Goal: Communication & Community: Answer question/provide support

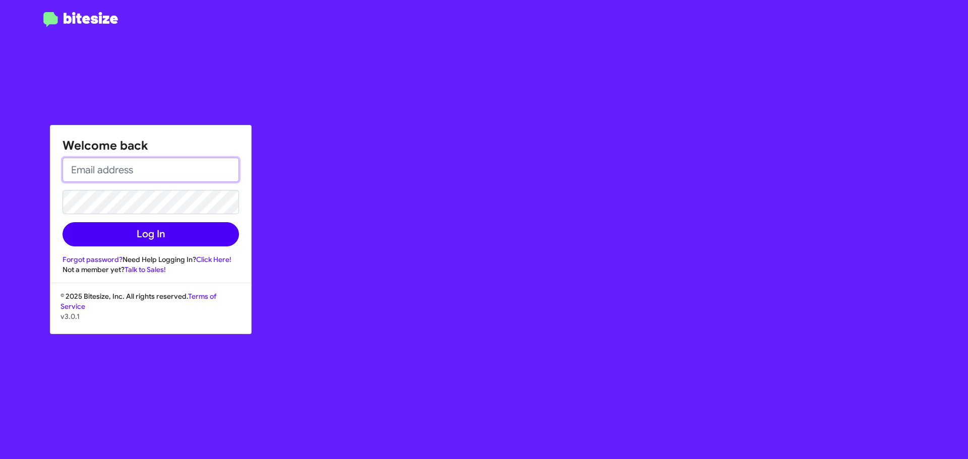
type input "[EMAIL_ADDRESS][DOMAIN_NAME]"
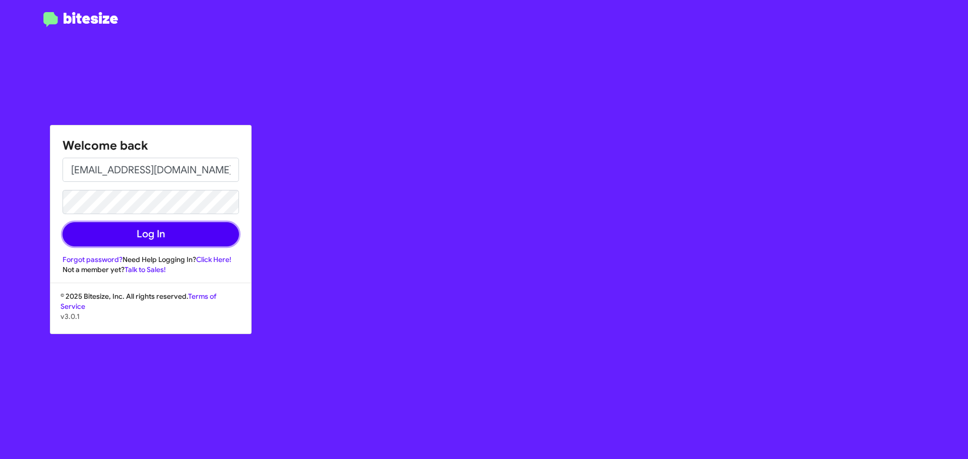
click at [128, 234] on button "Log In" at bounding box center [151, 234] width 176 height 24
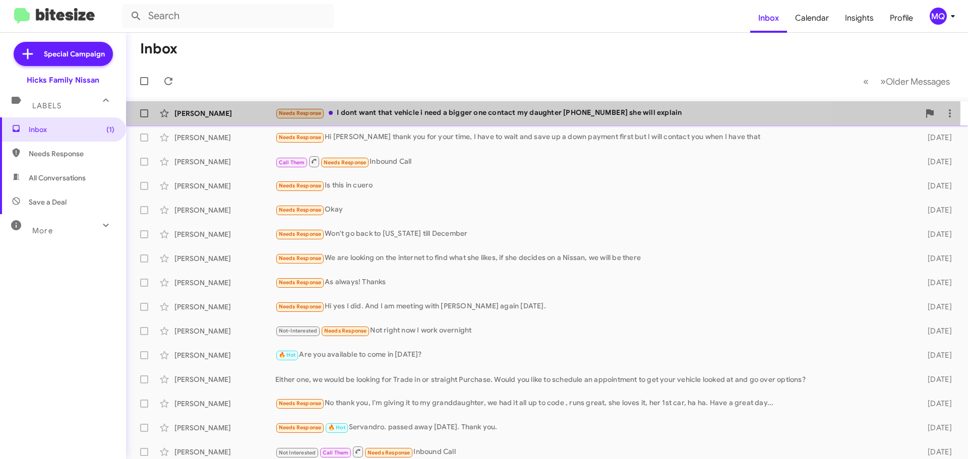
click at [447, 112] on div "Needs Response I dont want that vehicle i need a bigger one contact my daughter…" at bounding box center [597, 113] width 644 height 12
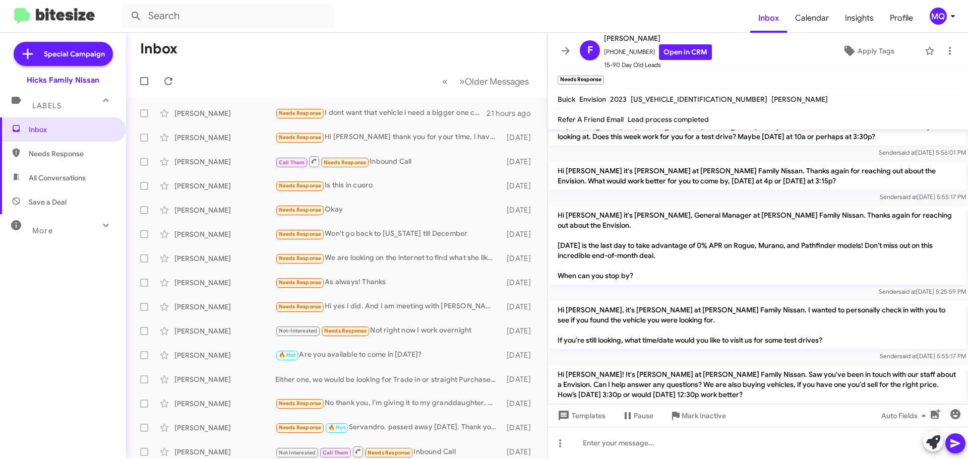
scroll to position [845, 0]
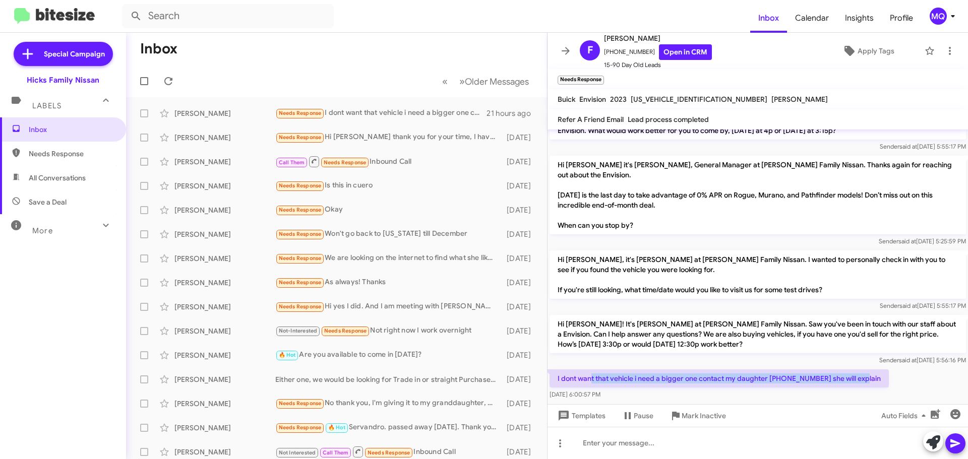
drag, startPoint x: 593, startPoint y: 337, endPoint x: 862, endPoint y: 347, distance: 269.4
click at [862, 370] on p "I dont want that vehicle i need a bigger one contact my daughter [PHONE_NUMBER]…" at bounding box center [719, 379] width 339 height 18
click at [601, 74] on span "×" at bounding box center [602, 75] width 8 height 12
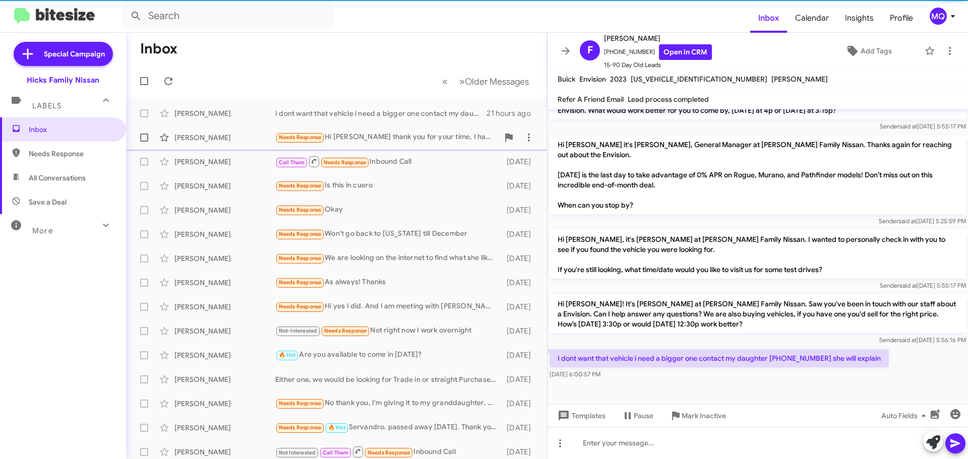
scroll to position [825, 0]
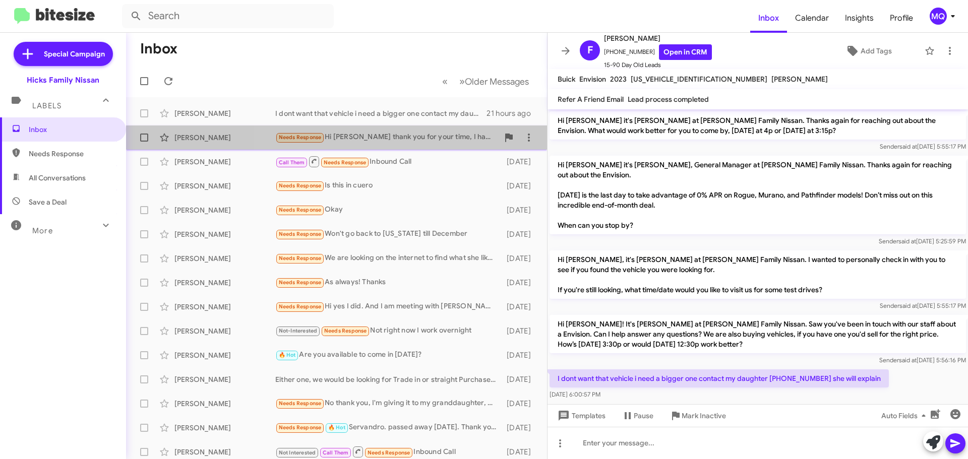
click at [363, 141] on div "Needs Response Hi [PERSON_NAME] thank you for your time, I have to wait and sav…" at bounding box center [386, 138] width 223 height 12
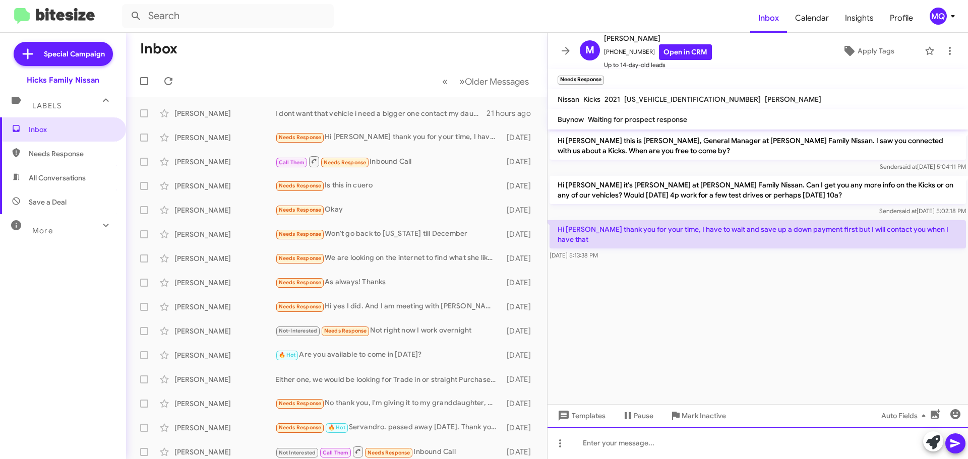
click at [587, 442] on div at bounding box center [758, 443] width 420 height 32
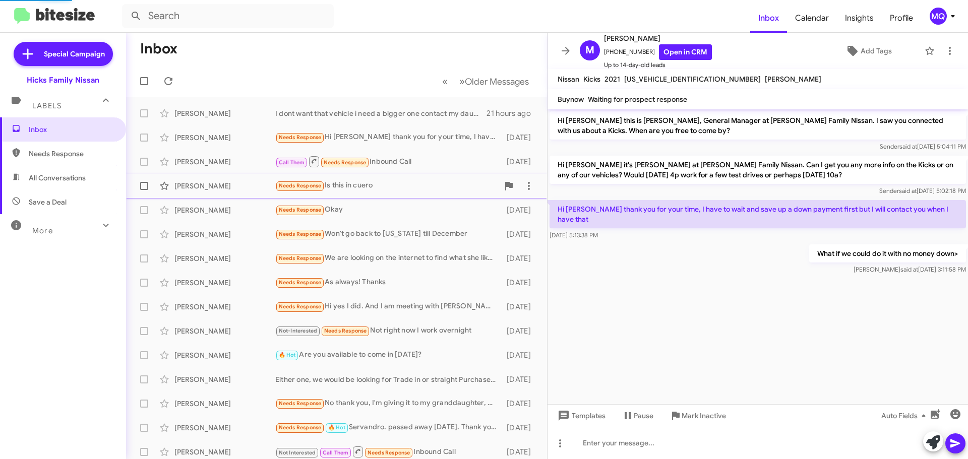
click at [388, 189] on div "Needs Response Is this in cuero" at bounding box center [386, 186] width 223 height 12
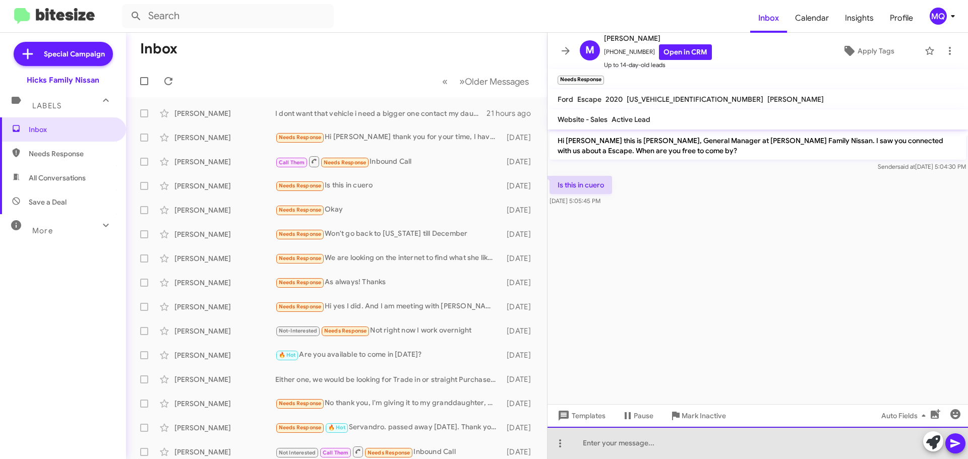
click at [585, 445] on div at bounding box center [758, 443] width 420 height 32
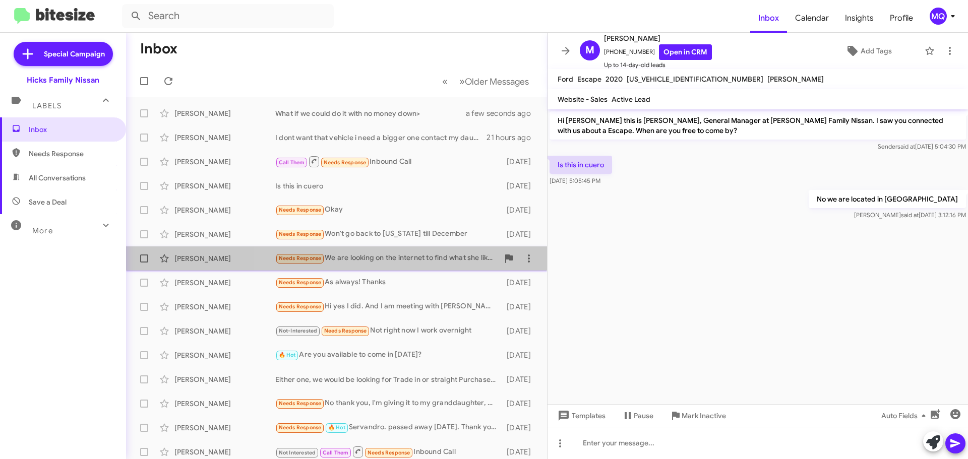
click at [378, 258] on div "Needs Response We are looking on the internet to find what she likes, if she de…" at bounding box center [386, 259] width 223 height 12
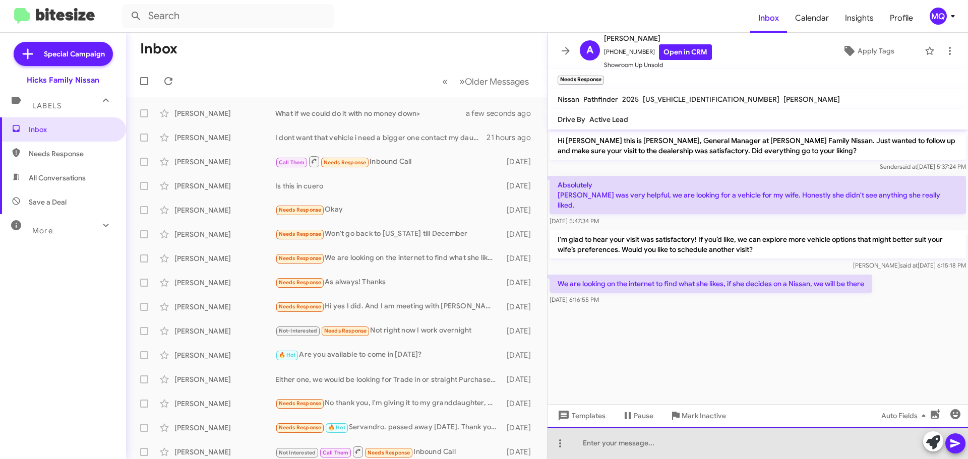
click at [594, 450] on div at bounding box center [758, 443] width 420 height 32
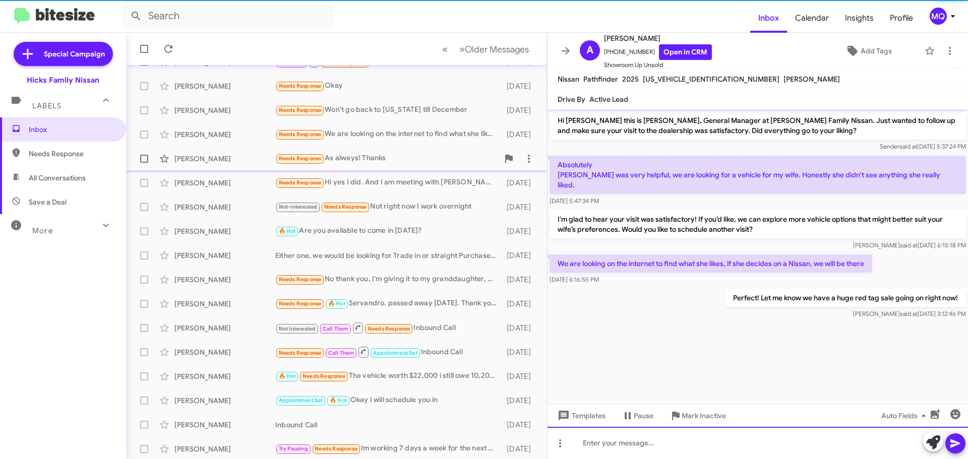
scroll to position [126, 0]
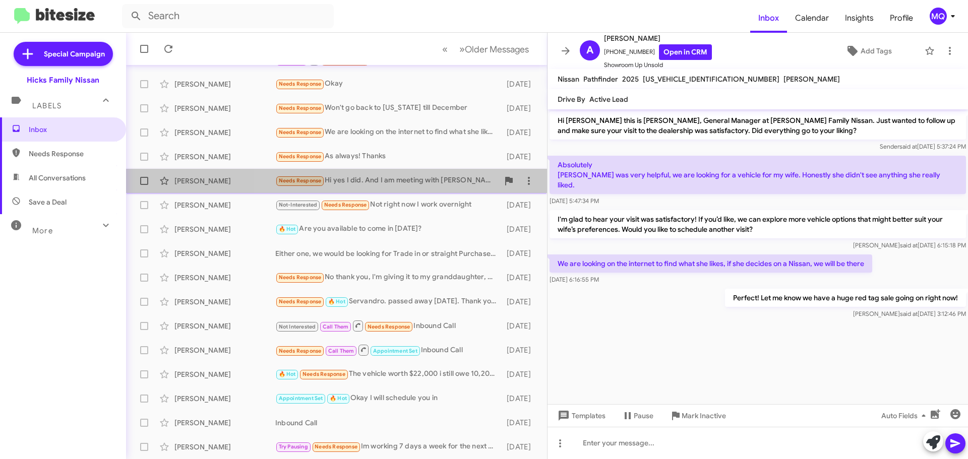
click at [391, 187] on div "Needs Response Hi yes I did. And I am meeting with [PERSON_NAME] again [DATE]." at bounding box center [386, 181] width 223 height 12
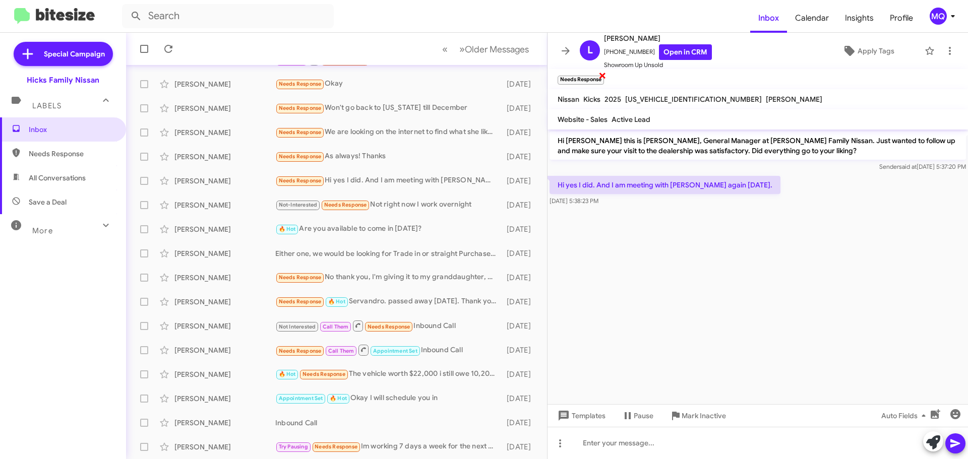
click at [603, 78] on span "×" at bounding box center [602, 75] width 8 height 12
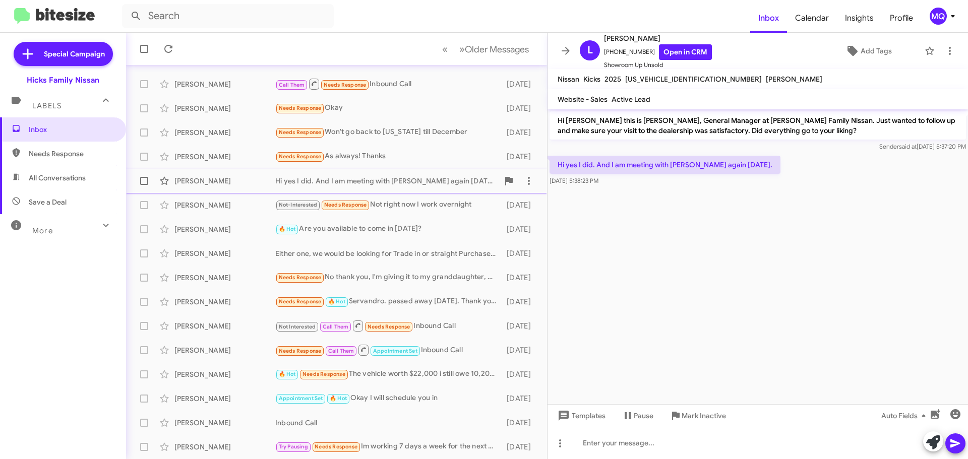
click at [358, 190] on div "[PERSON_NAME] Hi yes I did. And I am meeting with [PERSON_NAME] again [DATE]. […" at bounding box center [336, 181] width 405 height 20
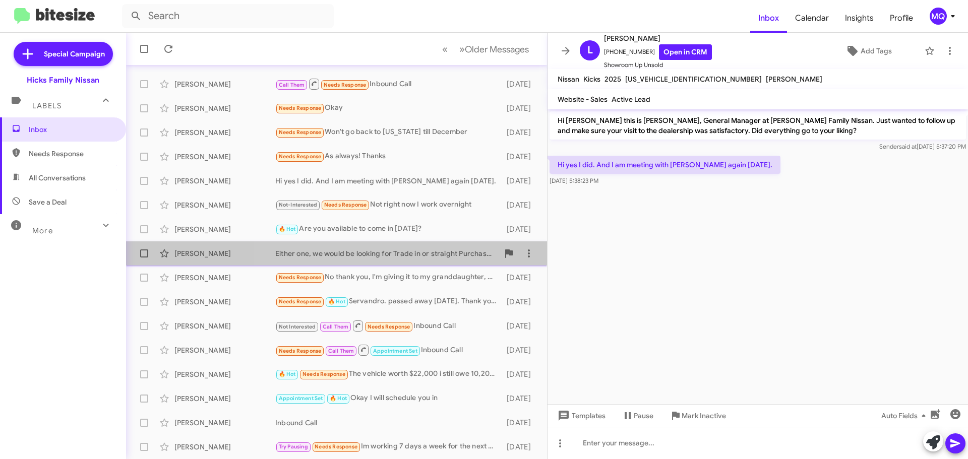
click at [366, 250] on div "Either one, we would be looking for Trade in or straight Purchase. Would you li…" at bounding box center [386, 254] width 223 height 10
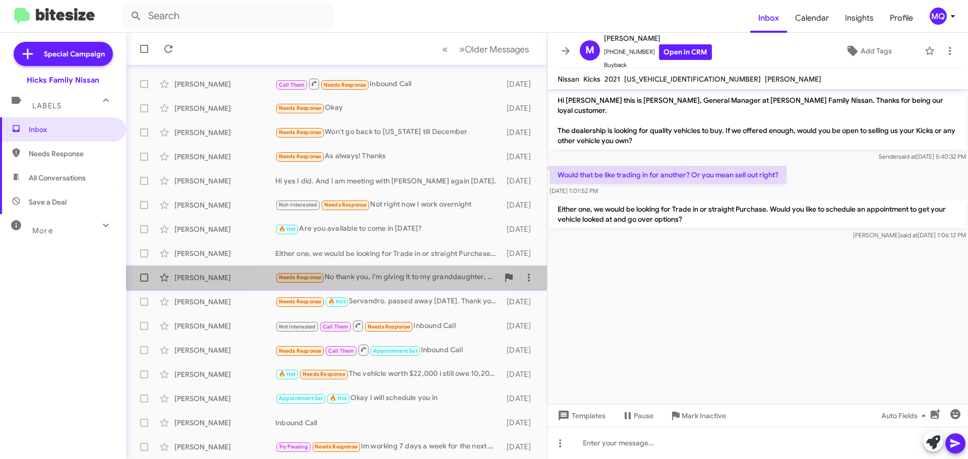
click at [380, 278] on div "Needs Response No thank you, I'm giving it to my granddaughter, we had it all u…" at bounding box center [386, 278] width 223 height 12
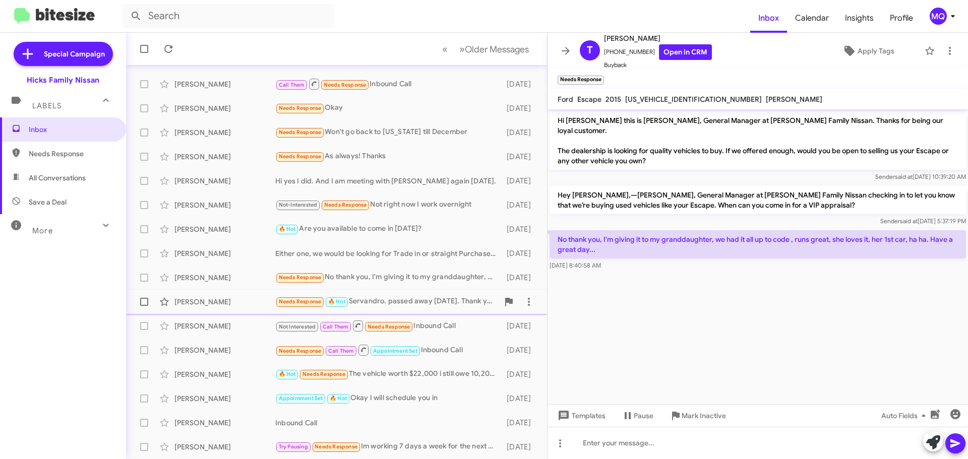
click at [389, 298] on div "Needs Response 🔥 Hot Servandro. passed away [DATE]. Thank you." at bounding box center [386, 302] width 223 height 12
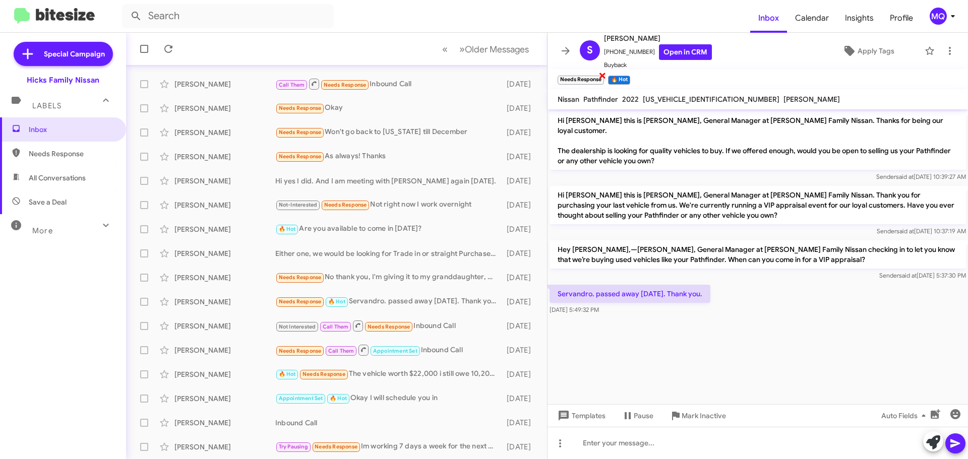
click at [600, 76] on span "×" at bounding box center [602, 75] width 8 height 12
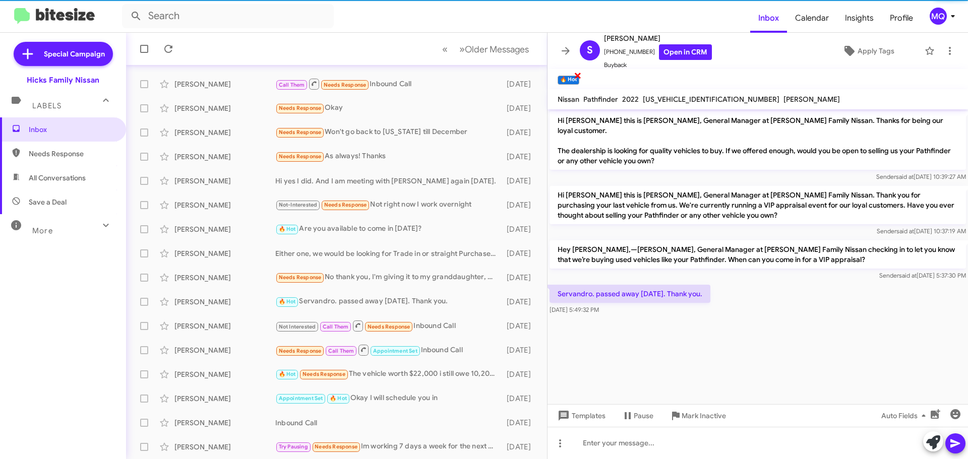
click at [580, 75] on span "×" at bounding box center [578, 75] width 8 height 12
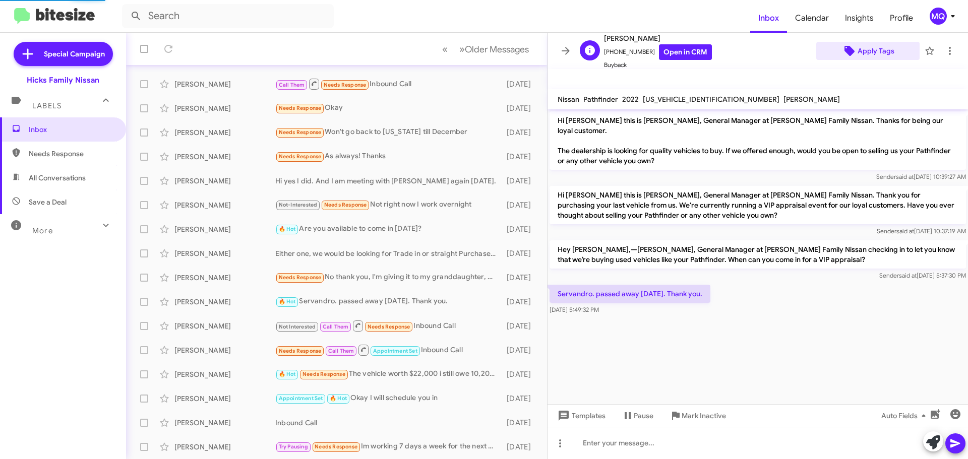
click at [869, 50] on span "Apply Tags" at bounding box center [876, 51] width 37 height 18
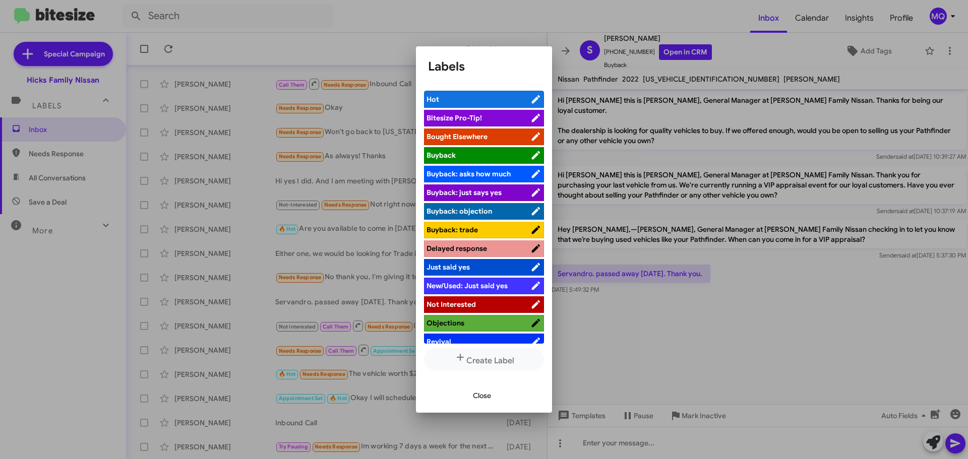
click at [460, 300] on span "Not Interested" at bounding box center [451, 304] width 49 height 9
click at [491, 395] on span "Close" at bounding box center [482, 396] width 18 height 18
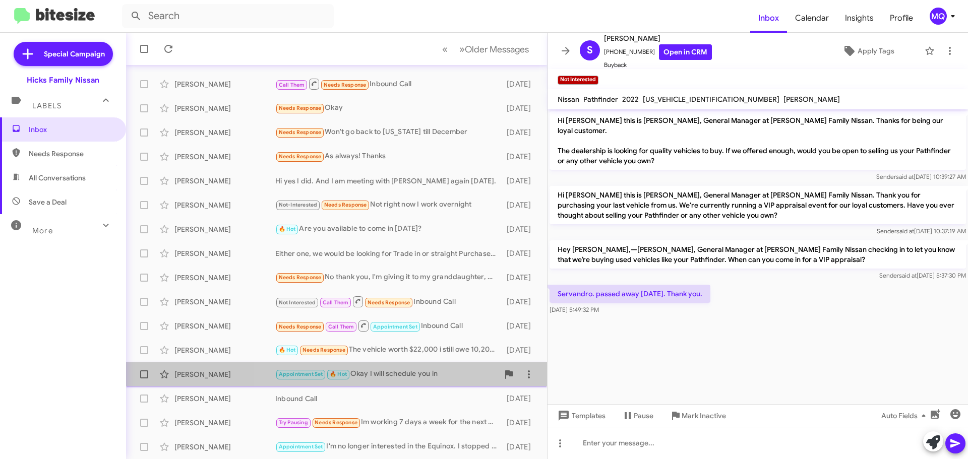
click at [407, 370] on div "Appointment Set 🔥 Hot Okay I will schedule you in" at bounding box center [386, 375] width 223 height 12
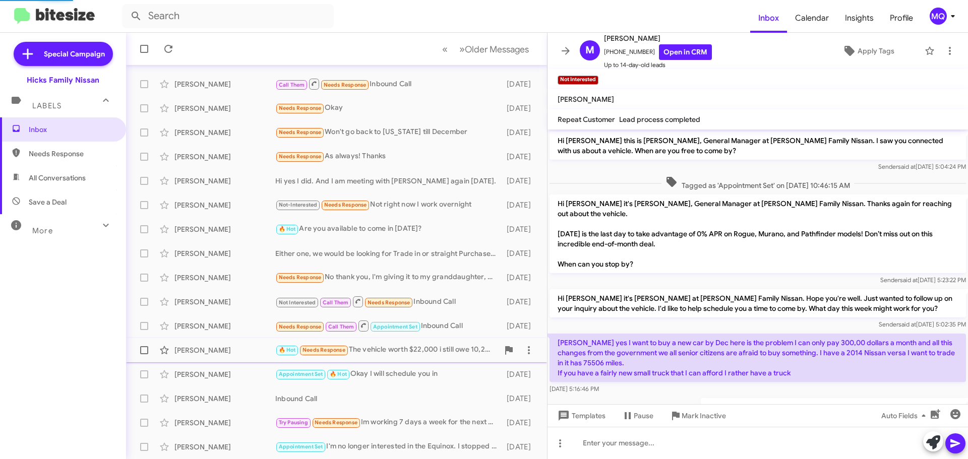
scroll to position [252, 0]
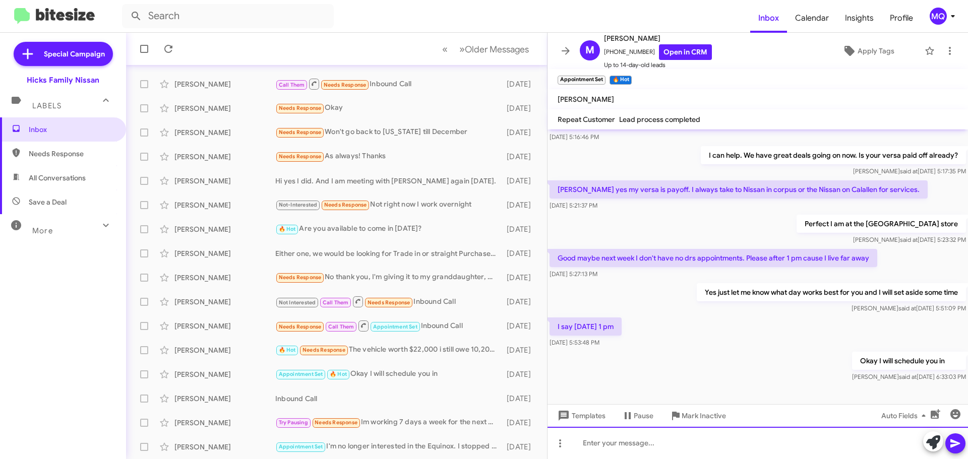
click at [588, 446] on div at bounding box center [758, 443] width 420 height 32
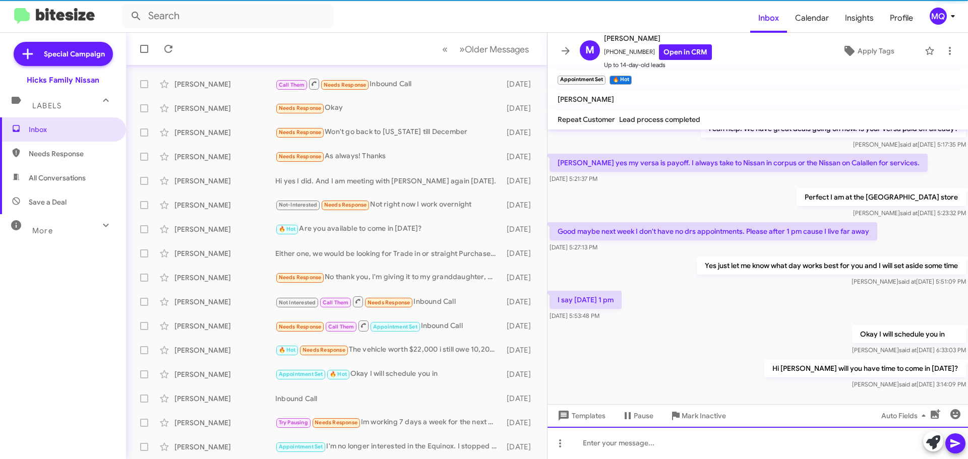
scroll to position [289, 0]
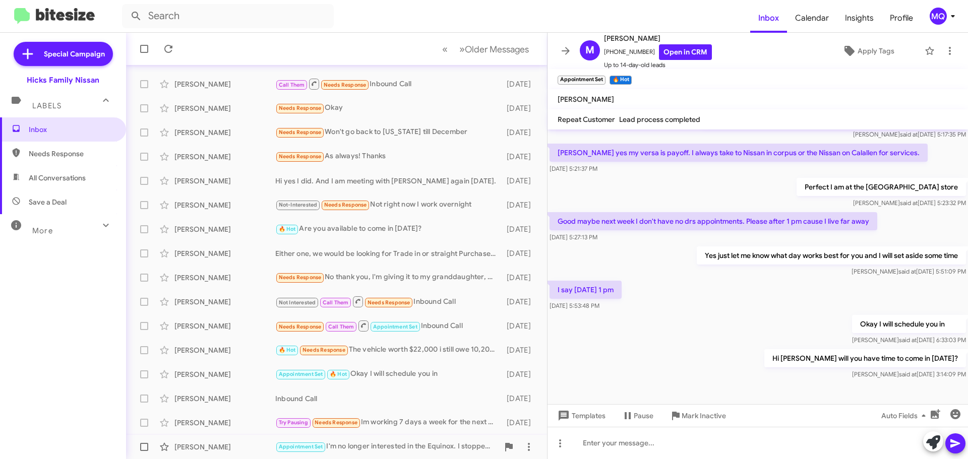
click at [402, 448] on div "Appointment Set I'm no longer interested in the Equinox. I stopped by [DATE] an…" at bounding box center [386, 447] width 223 height 12
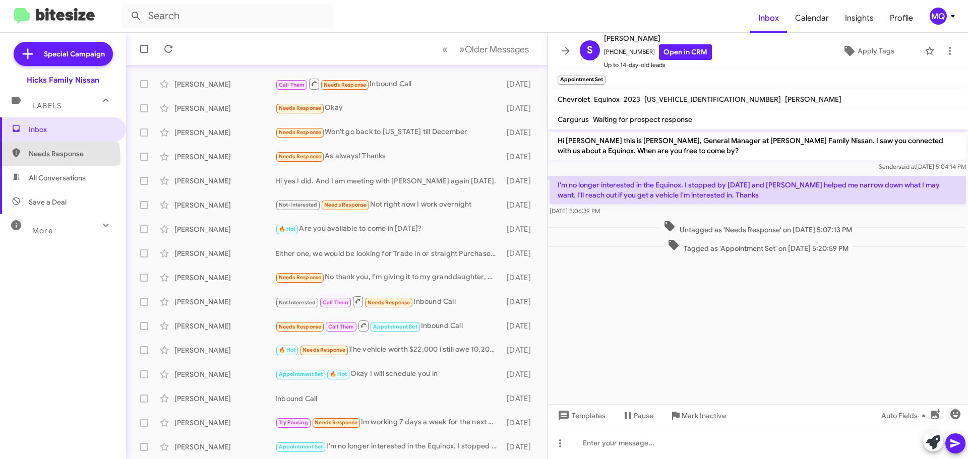
click at [46, 158] on span "Needs Response" at bounding box center [72, 154] width 86 height 10
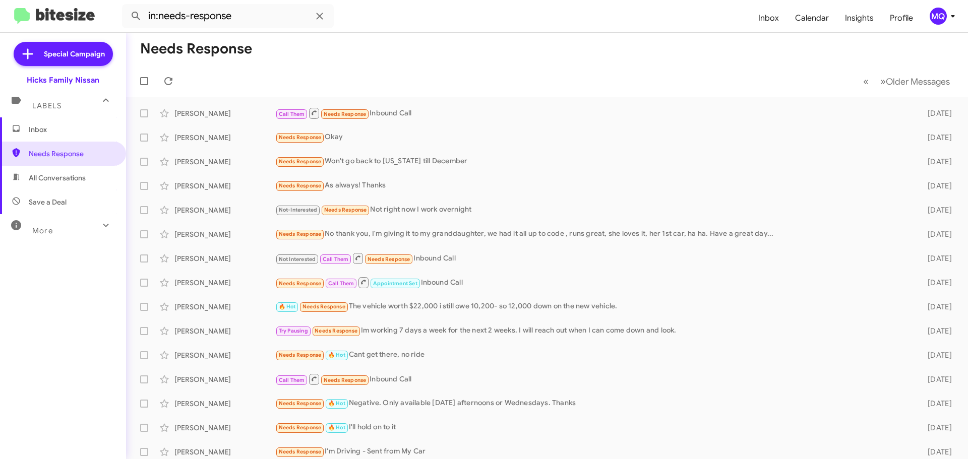
click at [48, 175] on span "All Conversations" at bounding box center [57, 178] width 57 height 10
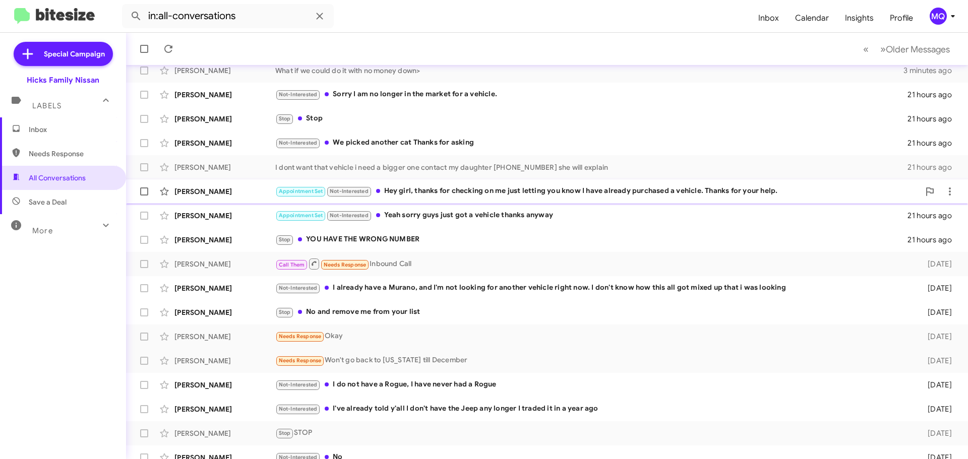
scroll to position [126, 0]
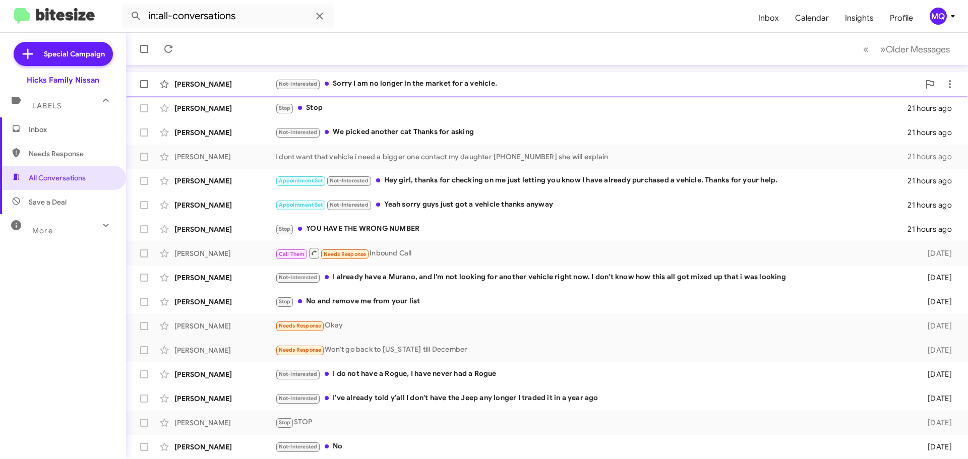
click at [416, 86] on div "Not-Interested Sorry I am no longer in the market for a vehicle." at bounding box center [597, 84] width 644 height 12
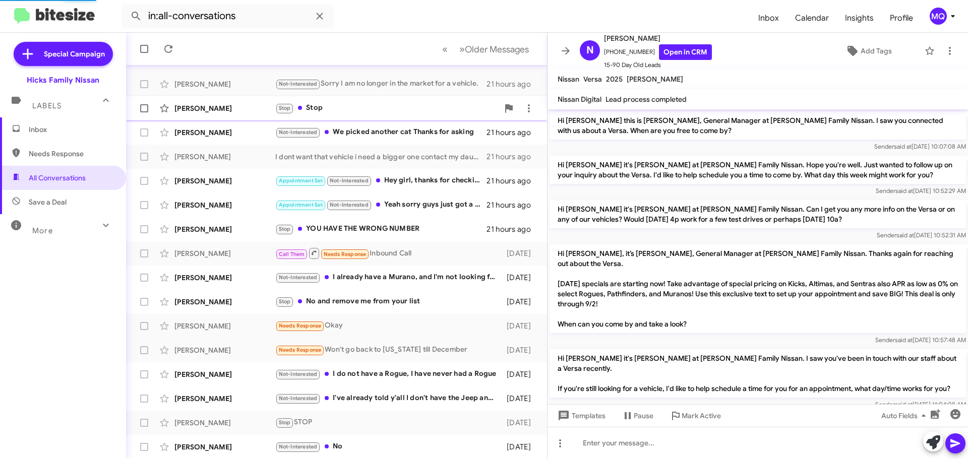
scroll to position [594, 0]
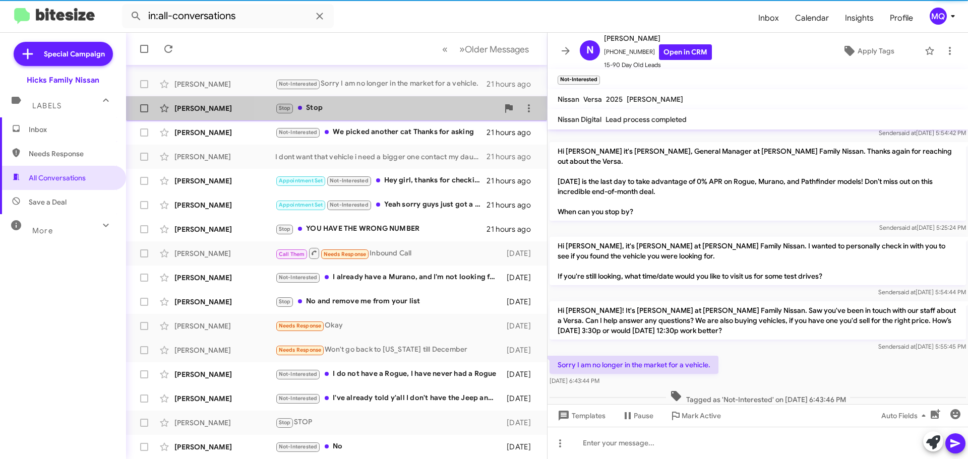
click at [362, 109] on div "Stop Stop" at bounding box center [386, 108] width 223 height 12
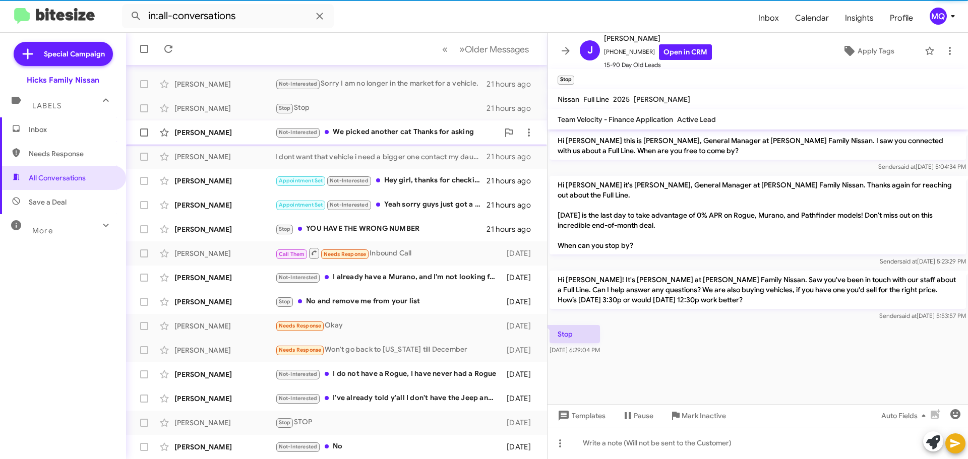
click at [384, 132] on div "Not-Interested We picked another cat Thanks for asking" at bounding box center [386, 133] width 223 height 12
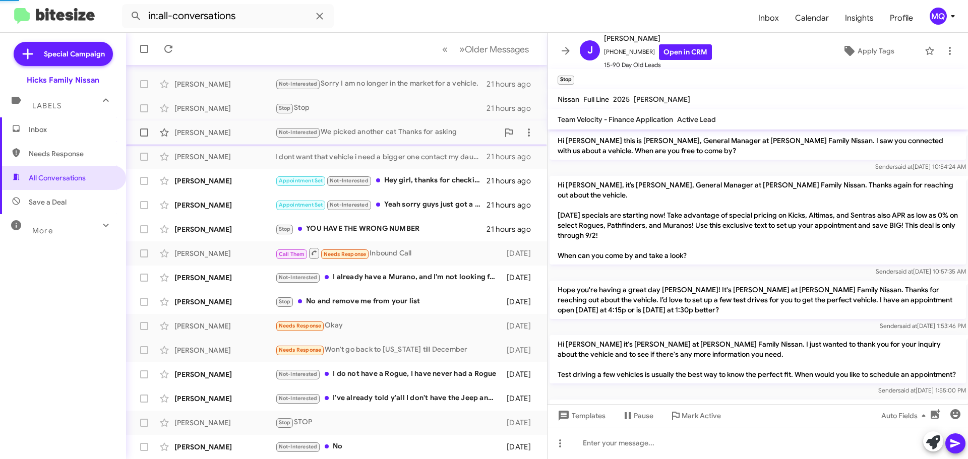
scroll to position [377, 0]
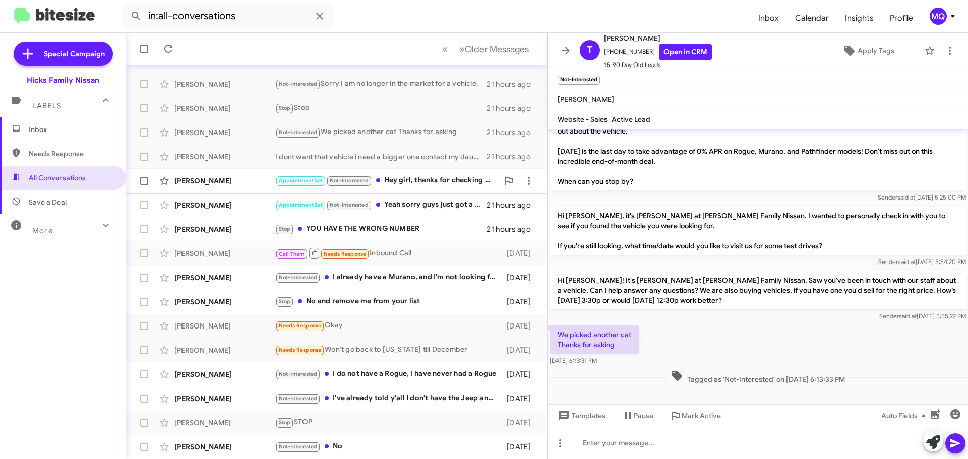
click at [420, 186] on div "Appointment Set Not-Interested Hey girl, thanks for checking on me just letting…" at bounding box center [386, 181] width 223 height 12
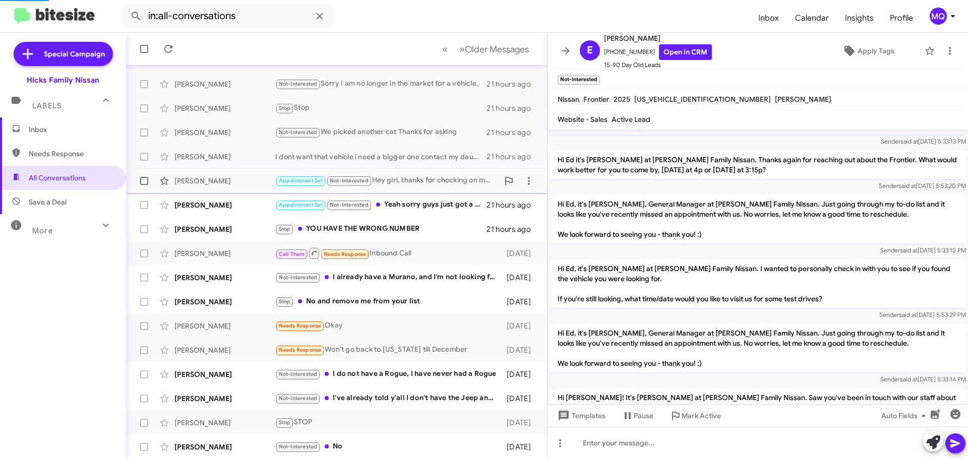
scroll to position [492, 0]
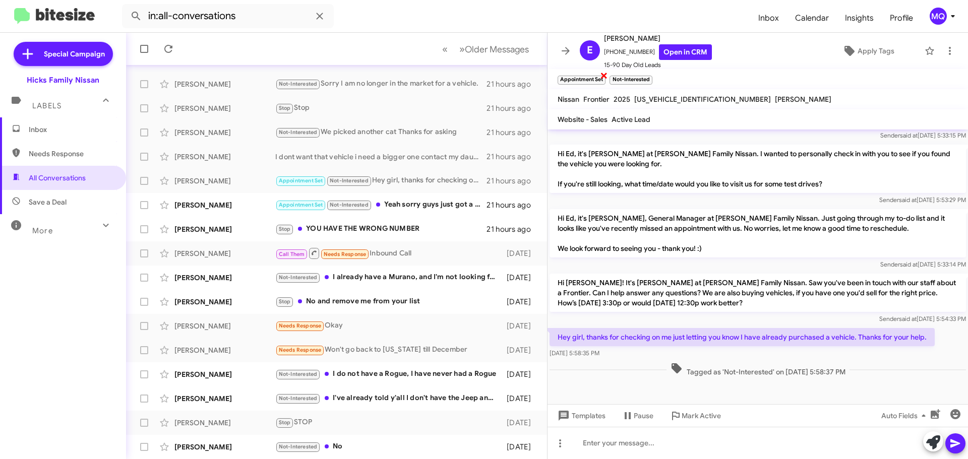
click at [602, 77] on span "×" at bounding box center [604, 75] width 8 height 12
click at [415, 203] on div "Appointment Set Not-Interested Yeah sorry guys just got a vehicle thanks anyway" at bounding box center [386, 205] width 223 height 12
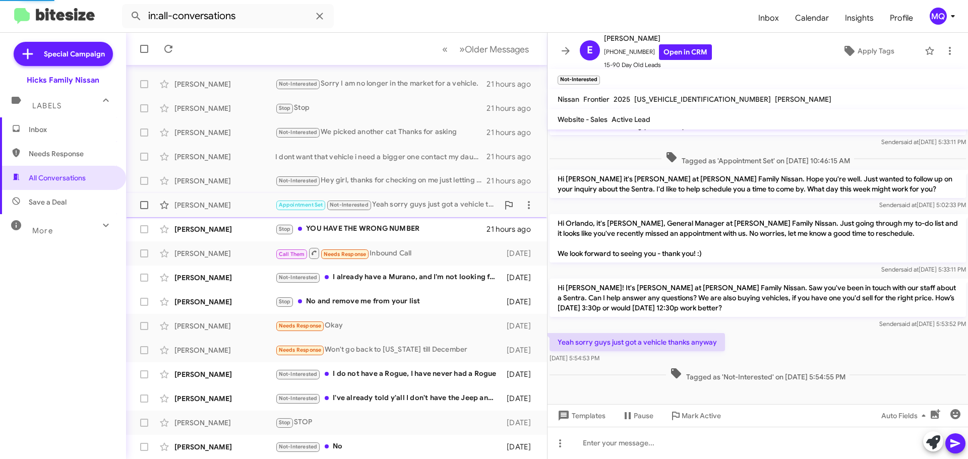
scroll to position [89, 0]
click at [424, 133] on div "Not-Interested We picked another cat Thanks for asking" at bounding box center [386, 133] width 223 height 12
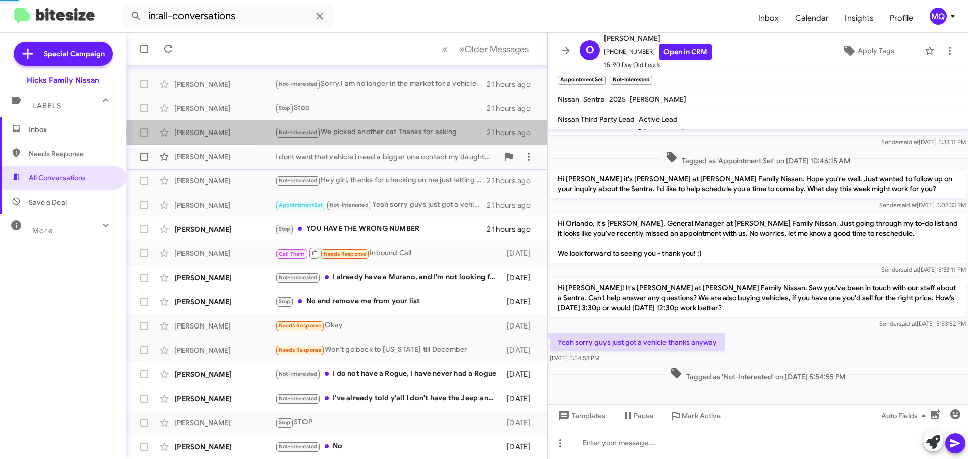
scroll to position [377, 0]
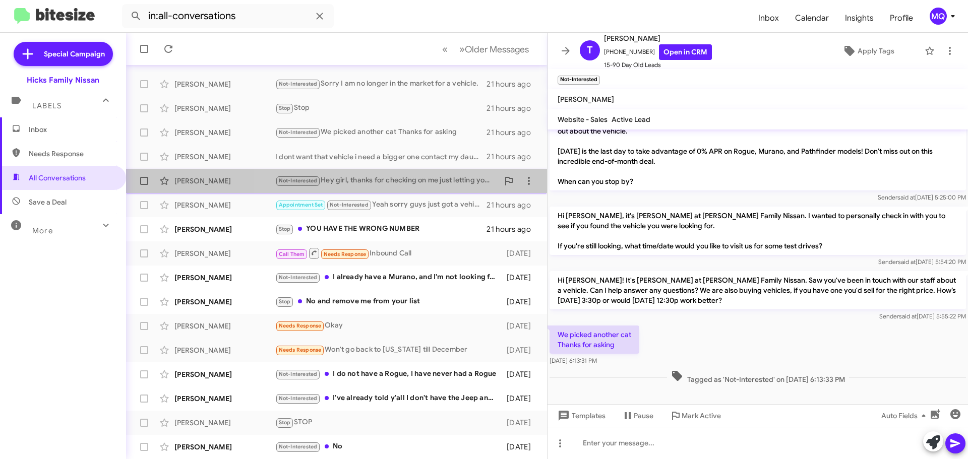
click at [370, 180] on div "Not-Interested Hey girl, thanks for checking on me just letting you know I have…" at bounding box center [386, 181] width 223 height 12
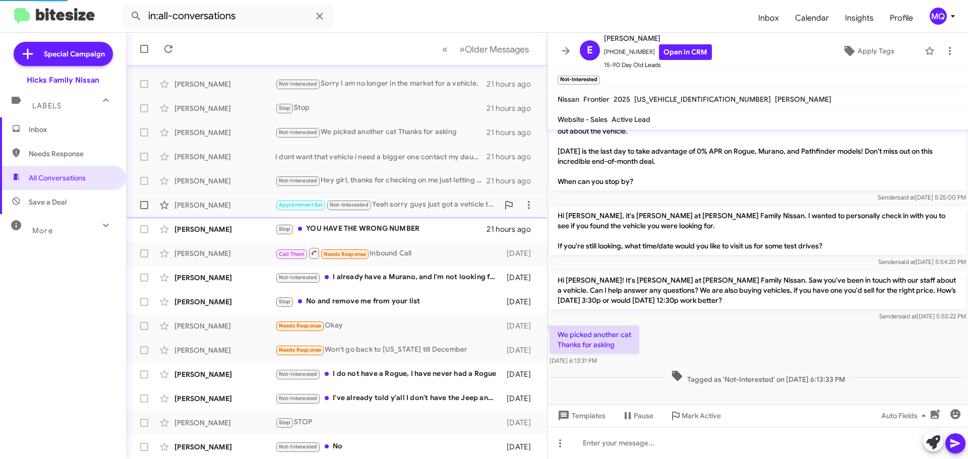
scroll to position [513, 0]
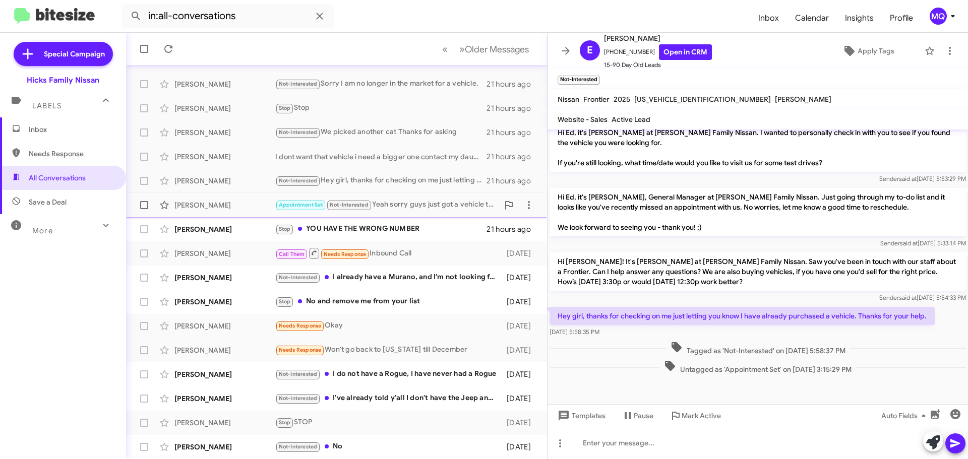
click at [399, 209] on div "Appointment Set Not-Interested Yeah sorry guys just got a vehicle thanks anyway" at bounding box center [386, 205] width 223 height 12
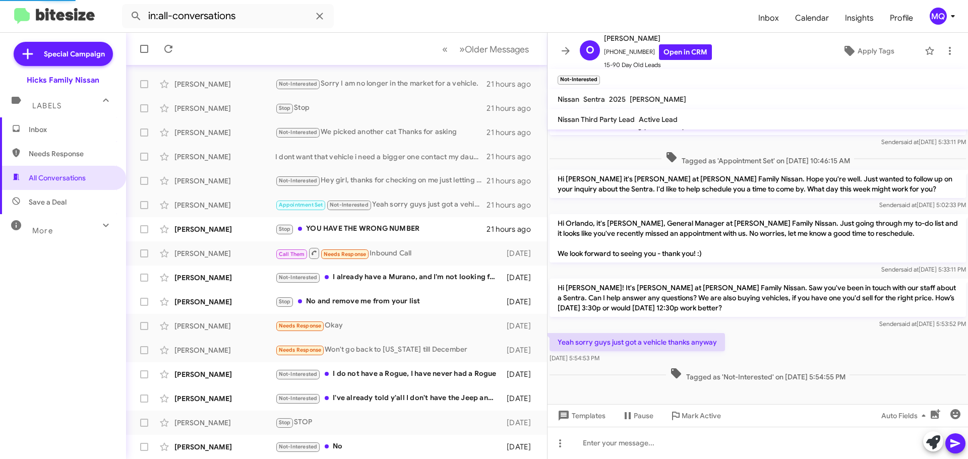
scroll to position [89, 0]
click at [413, 221] on div "[PERSON_NAME] Stop YOU HAVE THE WRONG NUMBER 21 hours ago" at bounding box center [336, 229] width 405 height 20
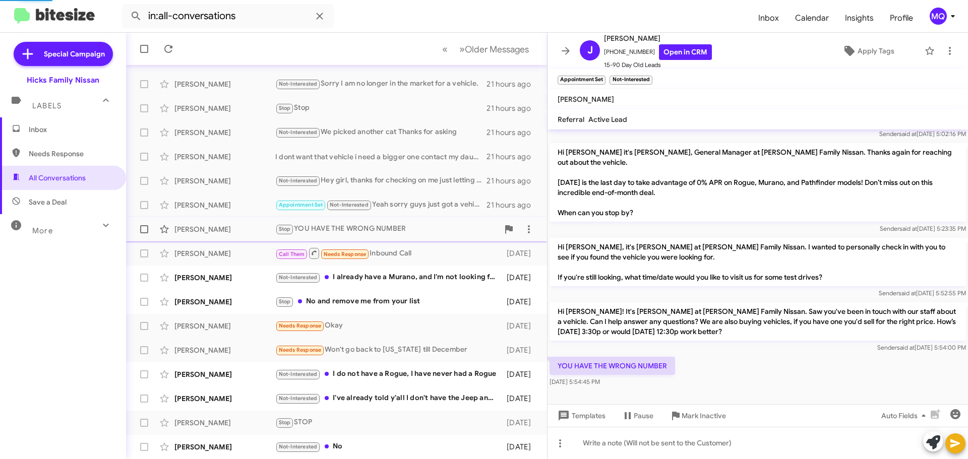
scroll to position [67, 0]
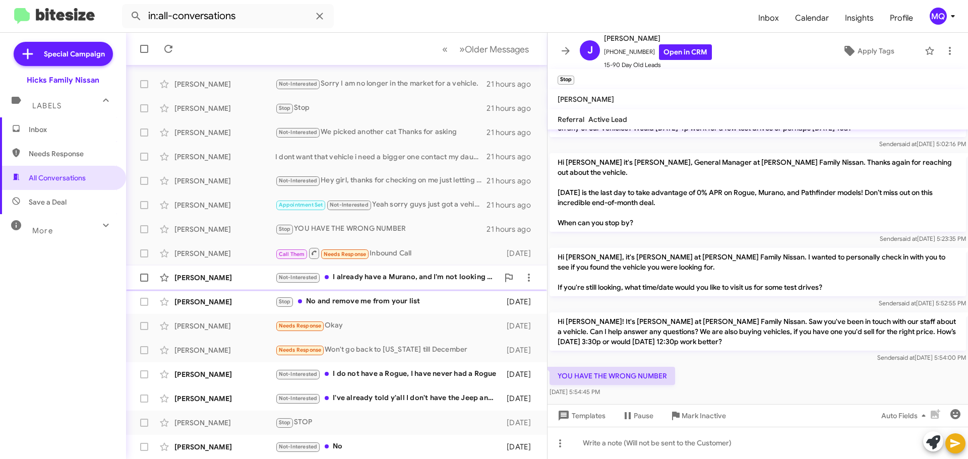
click at [398, 279] on div "Not-Interested I already have a Murano, and I'm not looking for another vehicle…" at bounding box center [386, 278] width 223 height 12
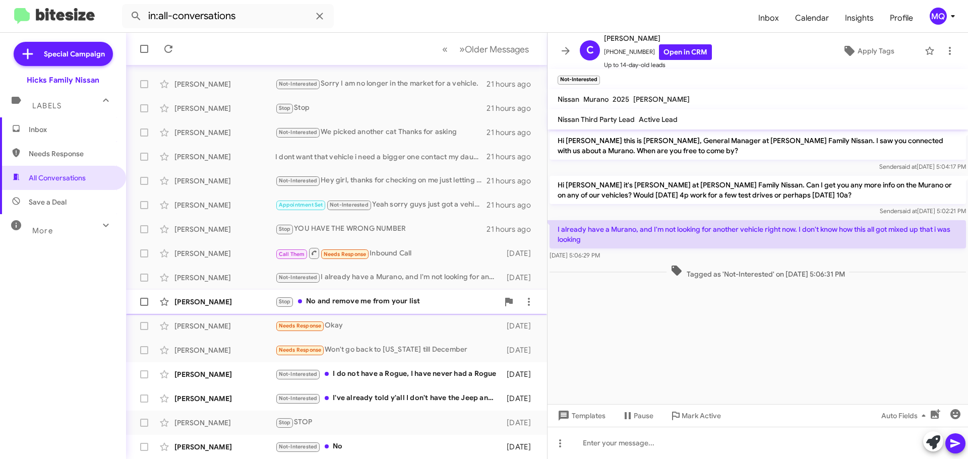
click at [395, 298] on div "Stop No and remove me from your list" at bounding box center [386, 302] width 223 height 12
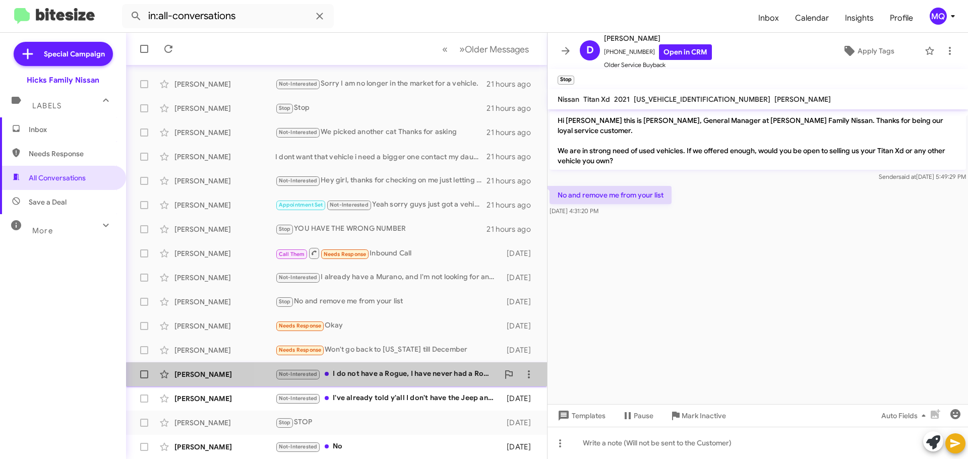
click at [368, 378] on div "Not-Interested I do not have a Rogue, I have never had a Rogue" at bounding box center [386, 375] width 223 height 12
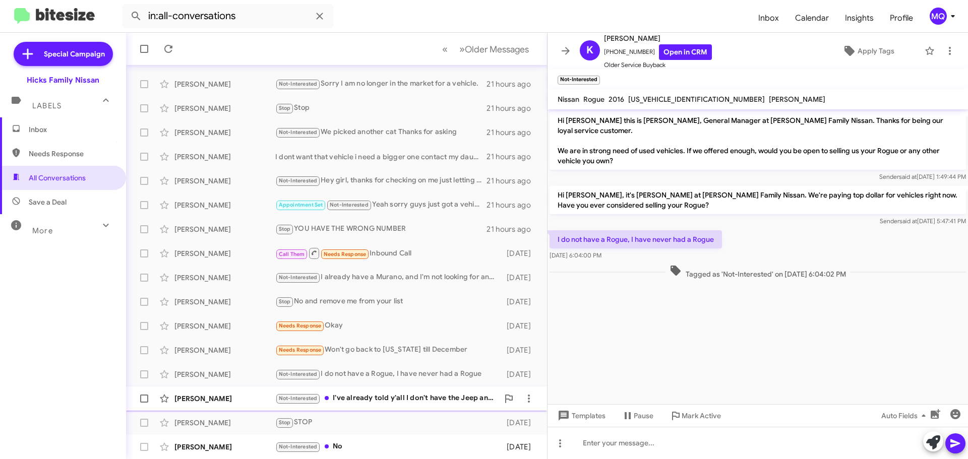
click at [419, 402] on div "Not-Interested I've already told y'all I don't have the Jeep any longer I trade…" at bounding box center [386, 399] width 223 height 12
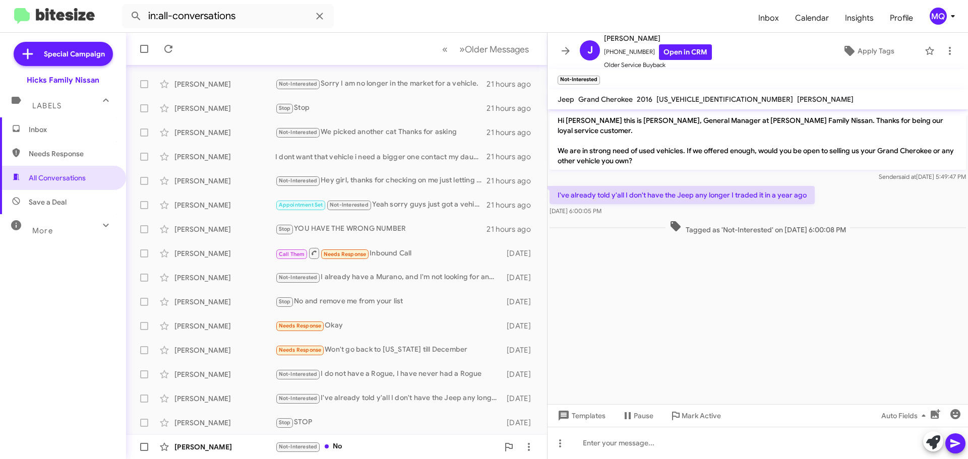
click at [376, 442] on div "Not-Interested No" at bounding box center [386, 447] width 223 height 12
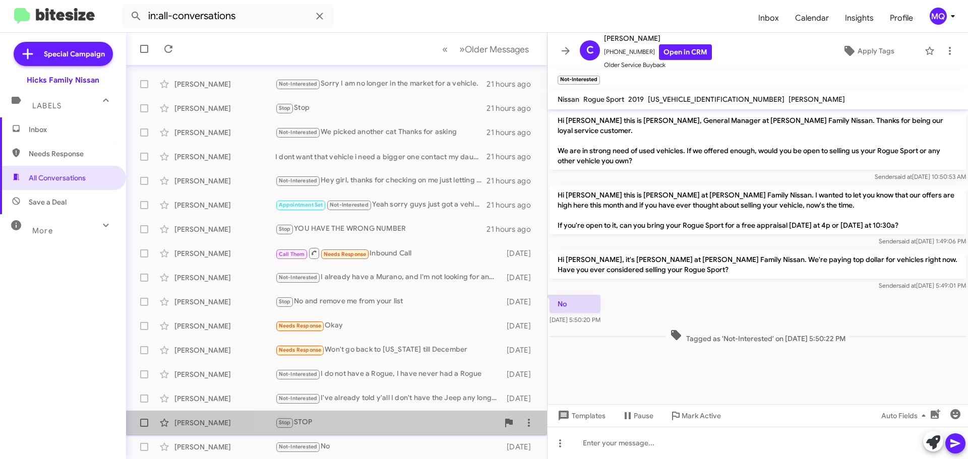
click at [363, 426] on div "Stop STOP" at bounding box center [386, 423] width 223 height 12
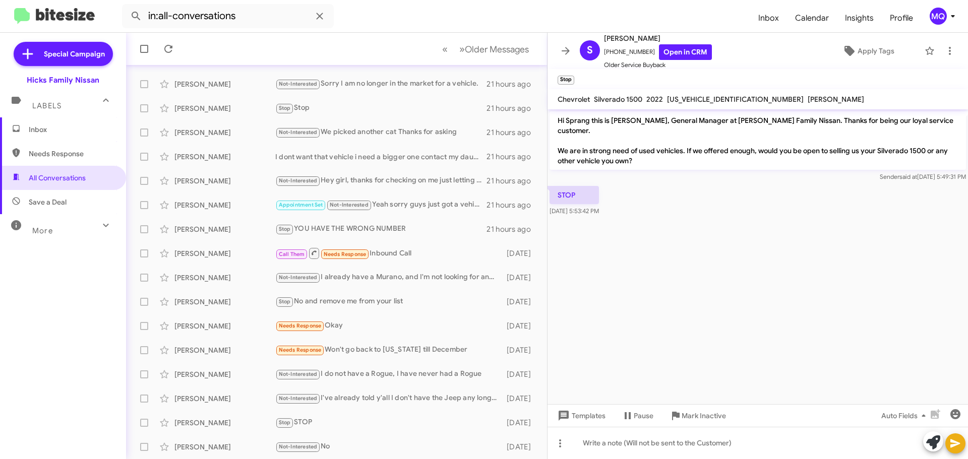
click at [73, 199] on span "Save a Deal" at bounding box center [63, 202] width 126 height 24
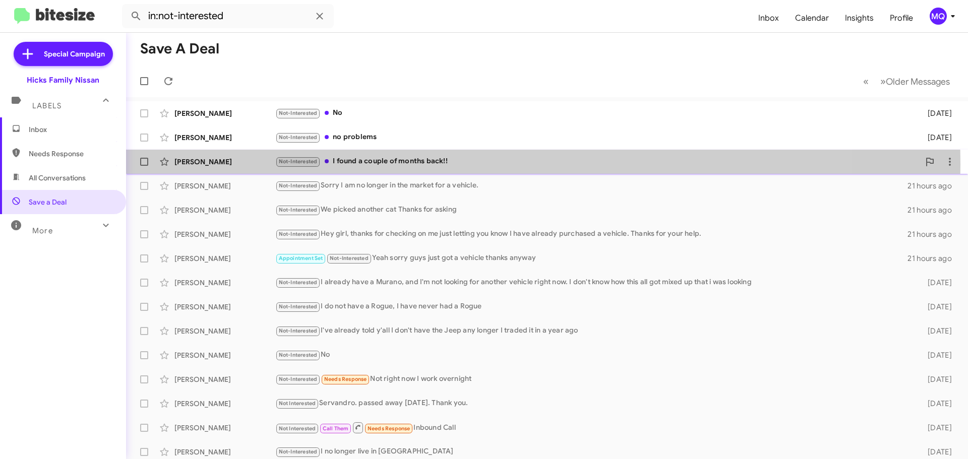
click at [394, 164] on div "Not-Interested I found a couple of months back!!" at bounding box center [597, 162] width 644 height 12
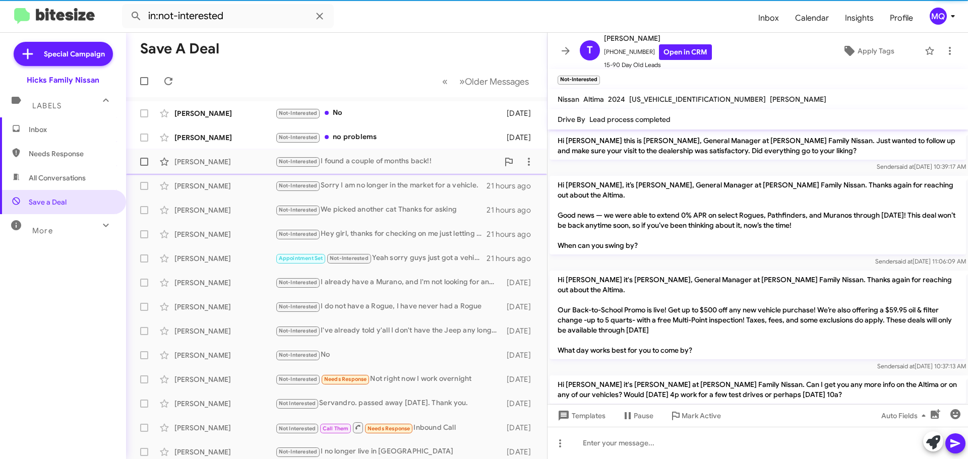
scroll to position [702, 0]
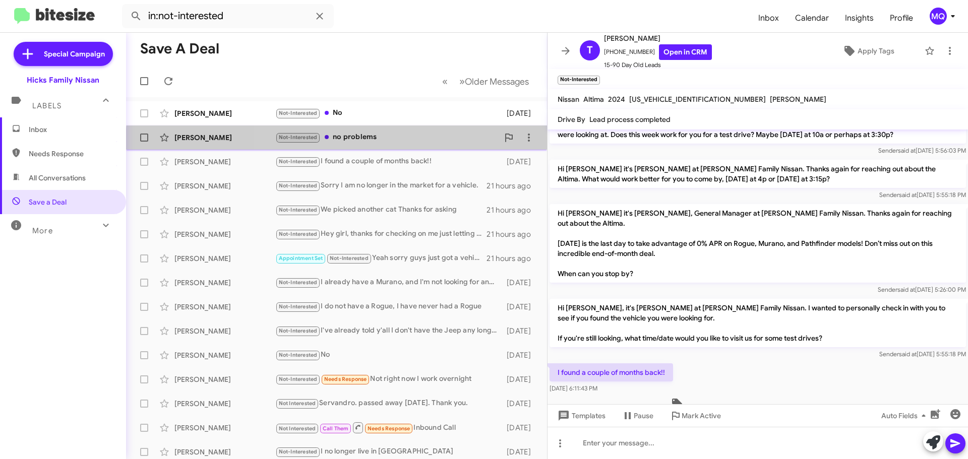
click at [391, 145] on div "[PERSON_NAME] Not-Interested no problems [DATE]" at bounding box center [336, 138] width 405 height 20
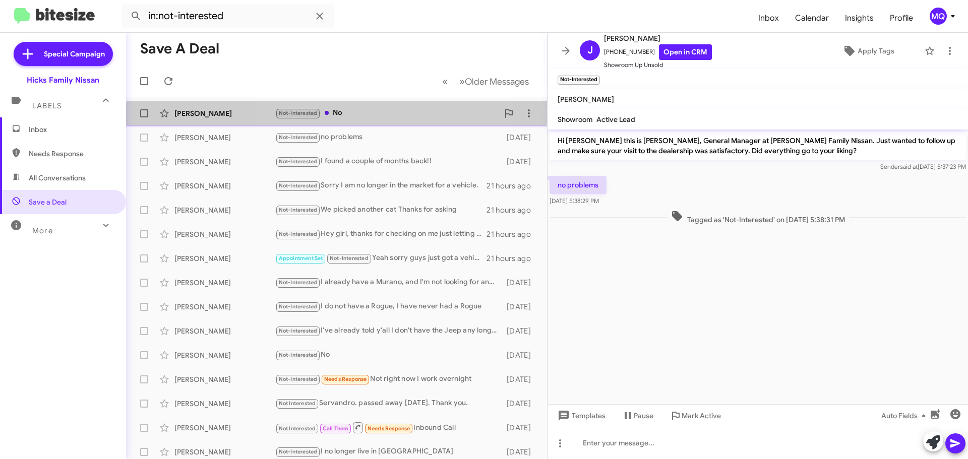
click at [372, 118] on div "Not-Interested No" at bounding box center [386, 113] width 223 height 12
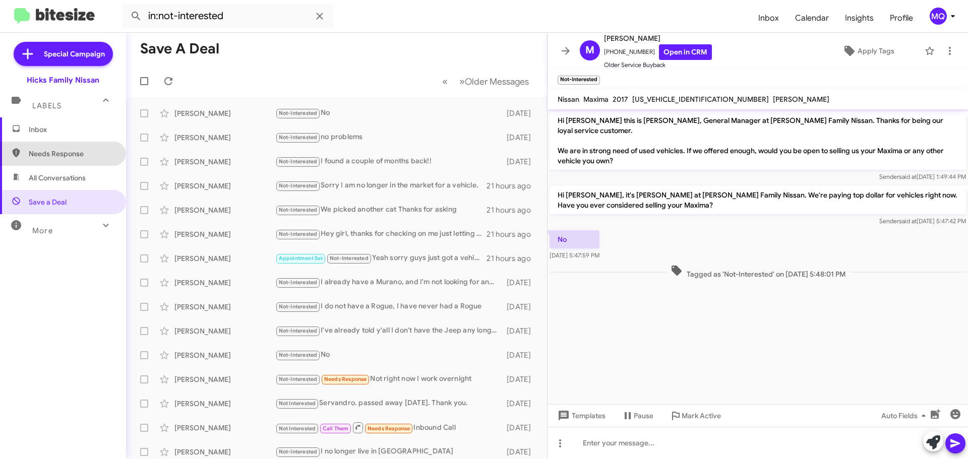
click at [69, 153] on span "Needs Response" at bounding box center [72, 154] width 86 height 10
type input "in:needs-response"
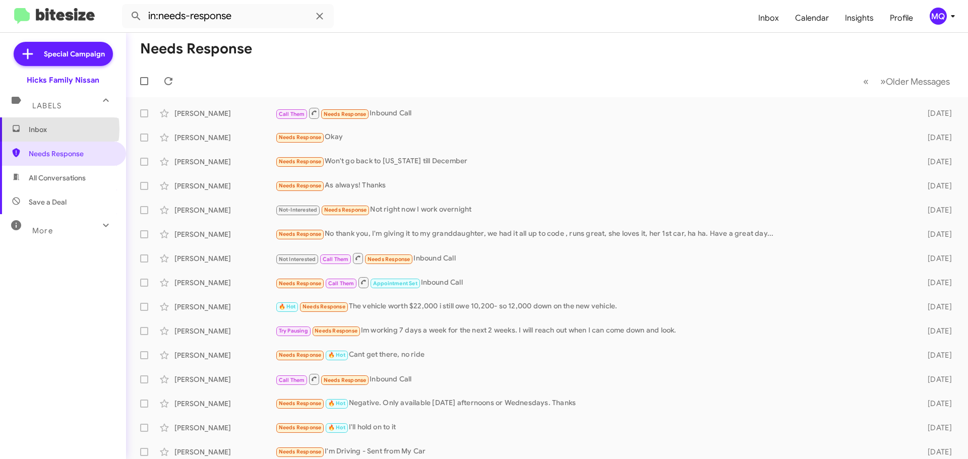
click at [39, 129] on span "Inbox" at bounding box center [72, 130] width 86 height 10
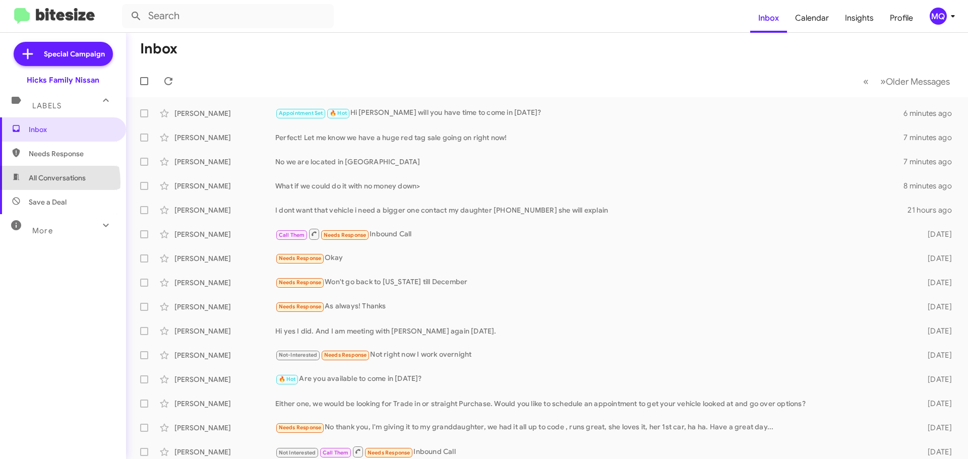
click at [42, 183] on span "All Conversations" at bounding box center [57, 178] width 57 height 10
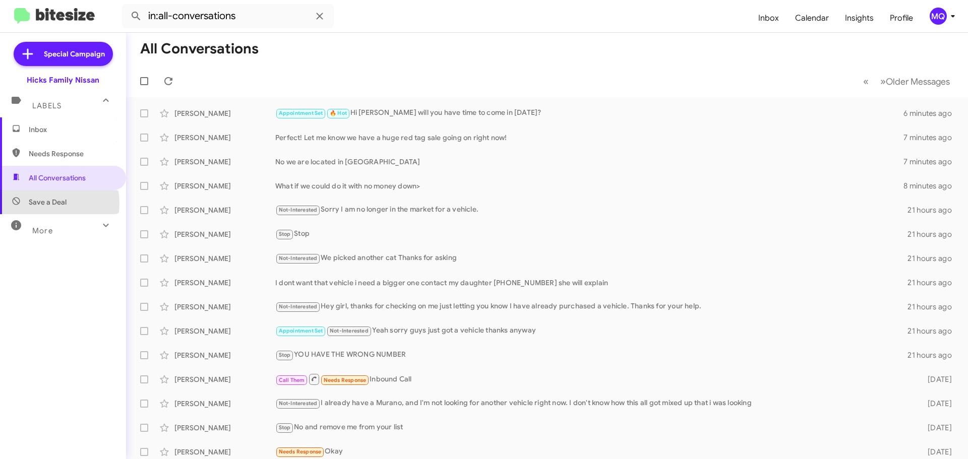
click at [42, 203] on span "Save a Deal" at bounding box center [48, 202] width 38 height 10
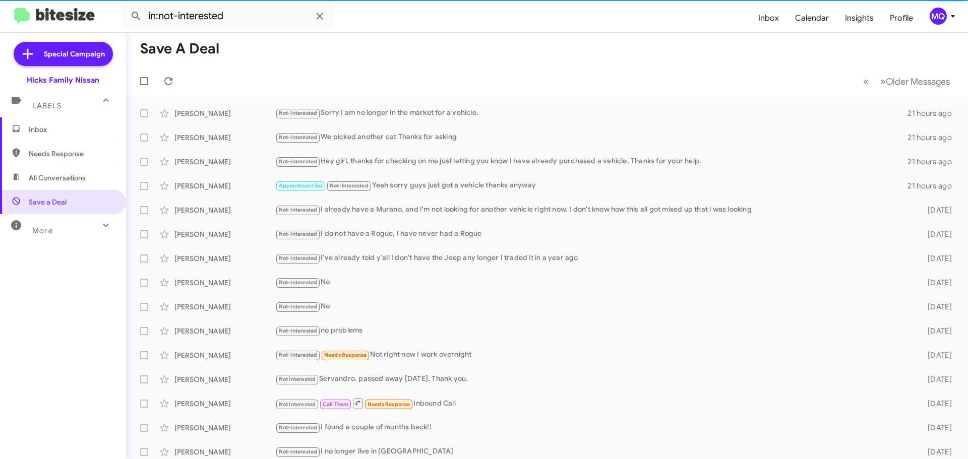
click at [54, 231] on div "More" at bounding box center [53, 226] width 90 height 19
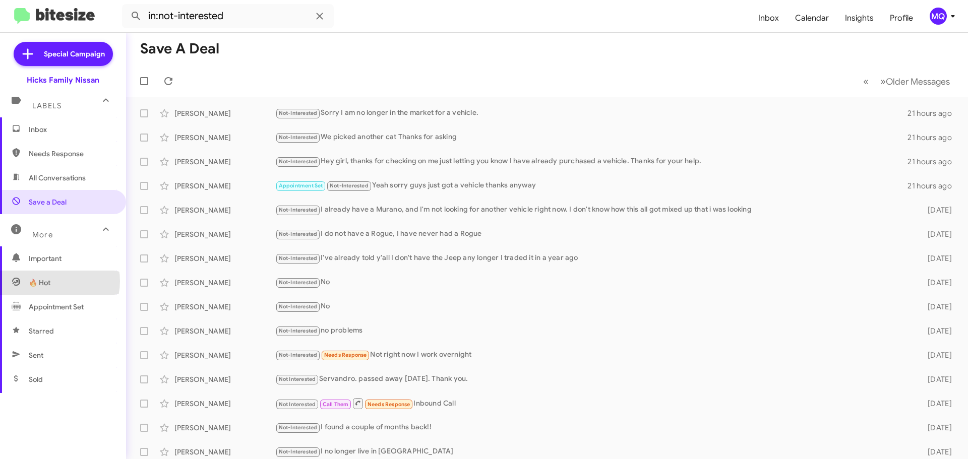
click at [54, 282] on span "🔥 Hot" at bounding box center [63, 283] width 126 height 24
type input "in:appointment"
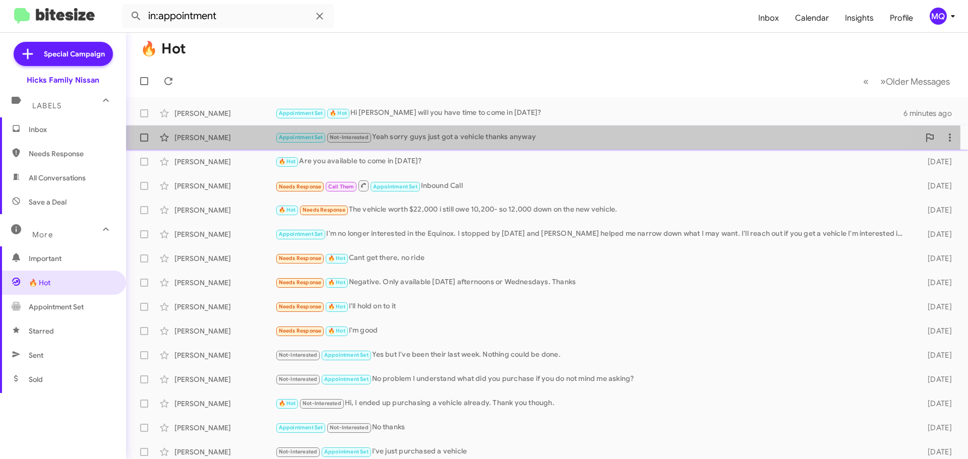
click at [420, 139] on div "Appointment Set Not-Interested Yeah sorry guys just got a vehicle thanks anyway" at bounding box center [597, 138] width 644 height 12
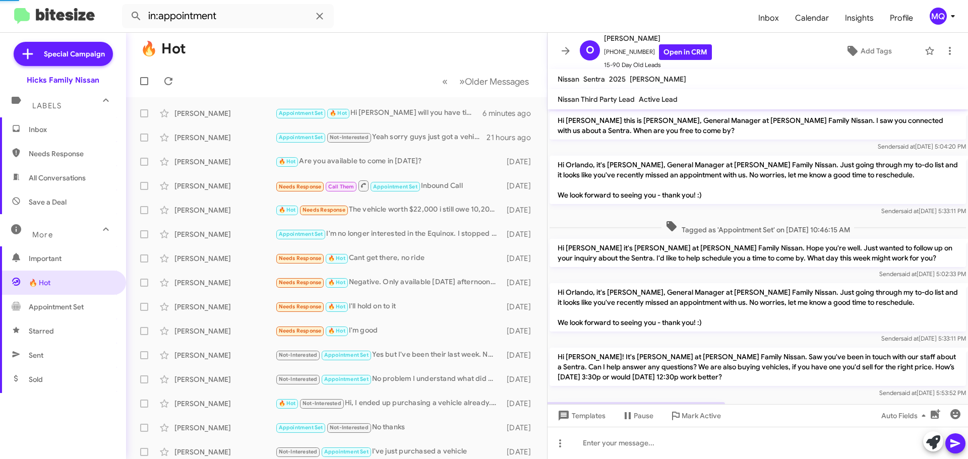
scroll to position [69, 0]
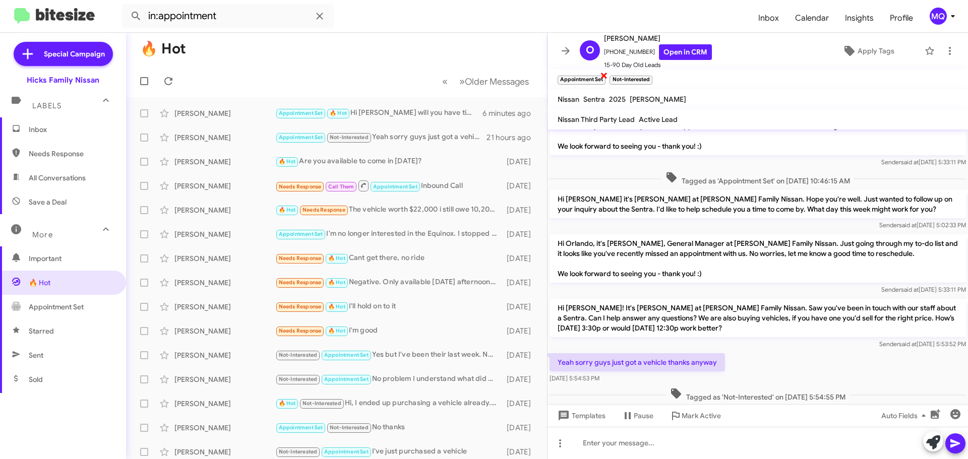
click at [602, 76] on span "×" at bounding box center [604, 75] width 8 height 12
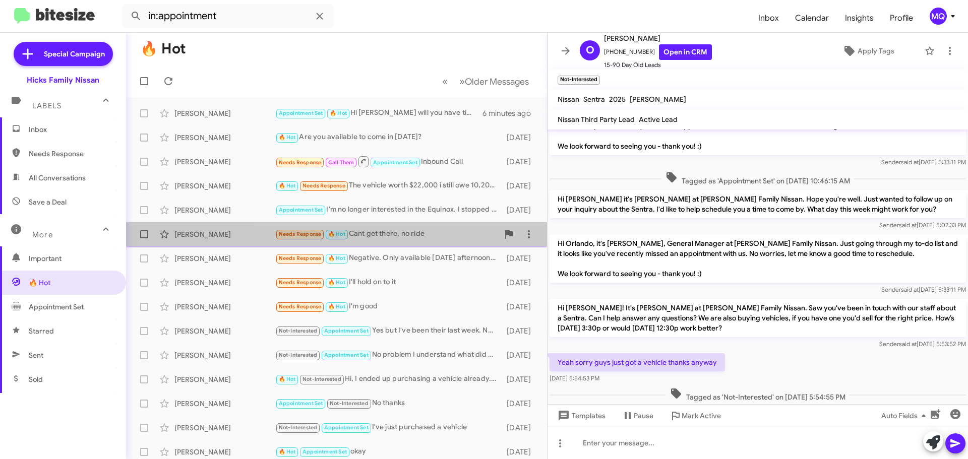
click at [420, 236] on div "Needs Response 🔥 Hot Cant get there, no ride" at bounding box center [386, 234] width 223 height 12
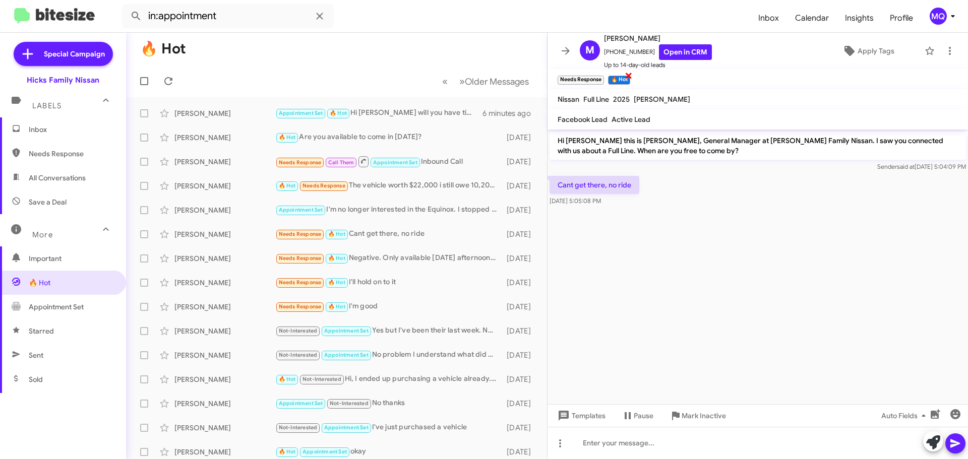
click at [632, 73] on span "×" at bounding box center [629, 75] width 8 height 12
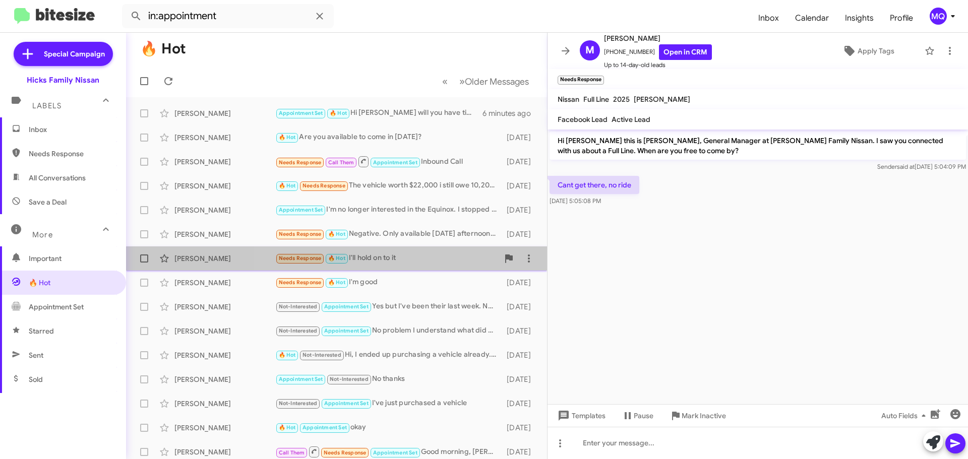
click at [430, 254] on div "Needs Response 🔥 Hot I'll hold on to it" at bounding box center [386, 259] width 223 height 12
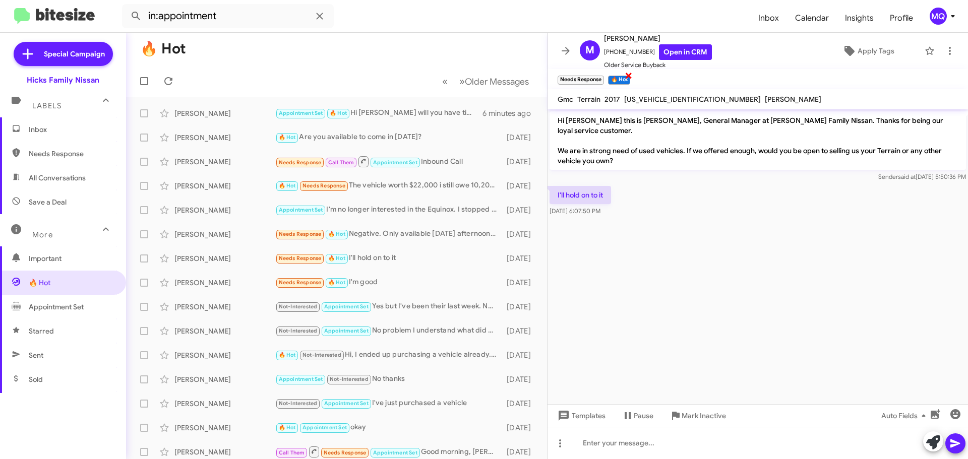
click at [628, 78] on span "×" at bounding box center [629, 75] width 8 height 12
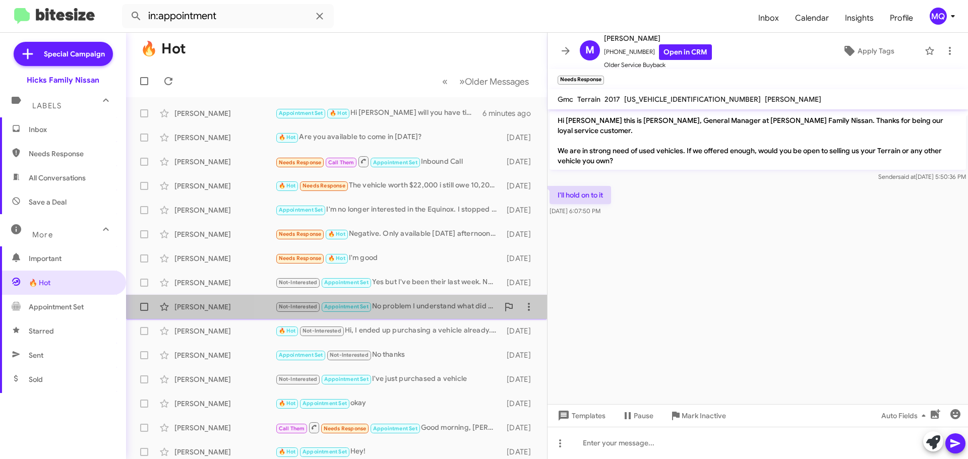
click at [416, 308] on div "Not-Interested Appointment Set No problem I understand what did you purchase if…" at bounding box center [386, 307] width 223 height 12
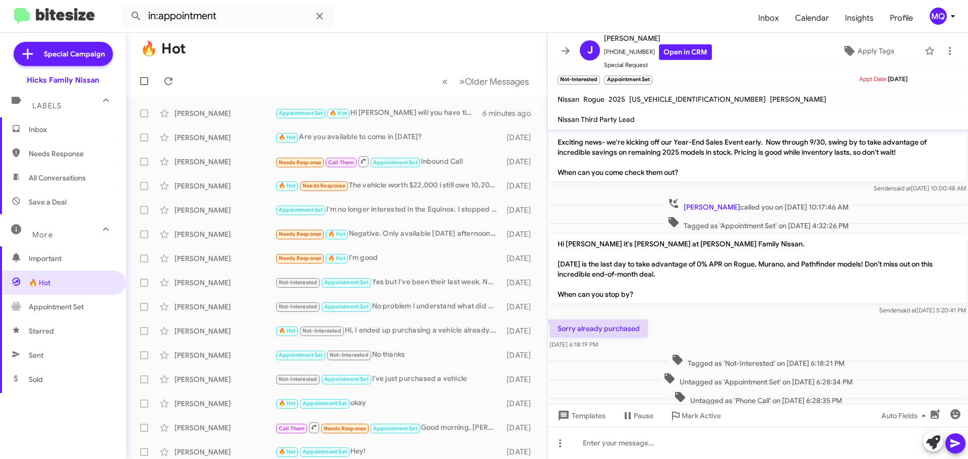
scroll to position [161, 0]
click at [652, 75] on span "×" at bounding box center [651, 75] width 8 height 12
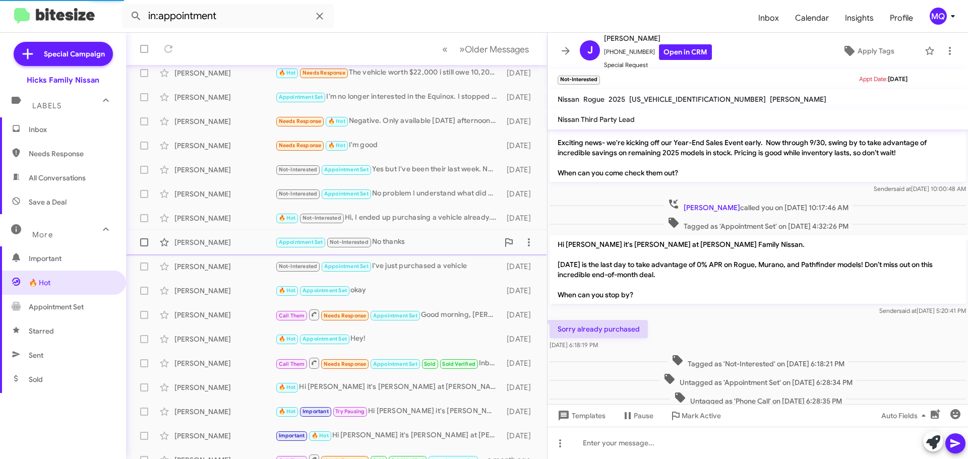
scroll to position [126, 0]
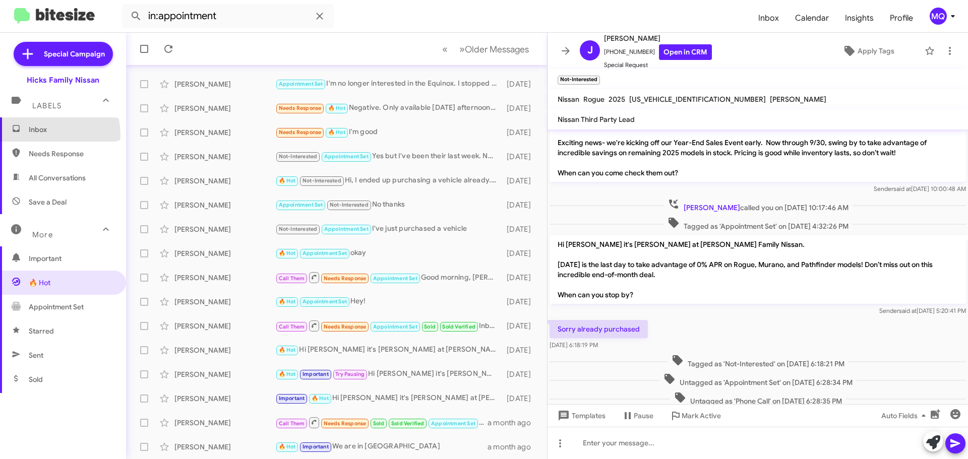
click at [40, 135] on span "Inbox" at bounding box center [63, 129] width 126 height 24
